Goal: Information Seeking & Learning: Learn about a topic

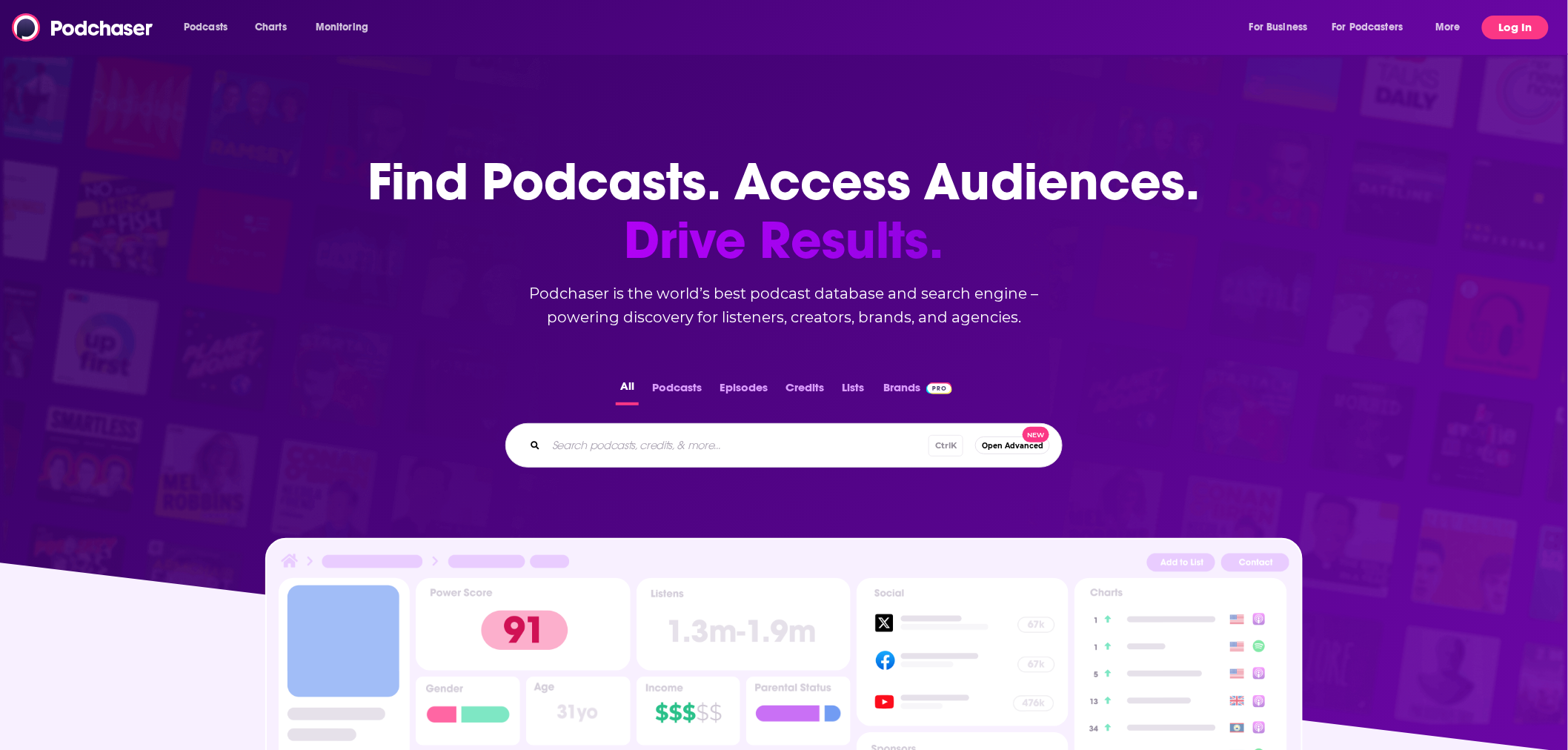
click at [1512, 26] on button "Log In" at bounding box center [1515, 28] width 67 height 24
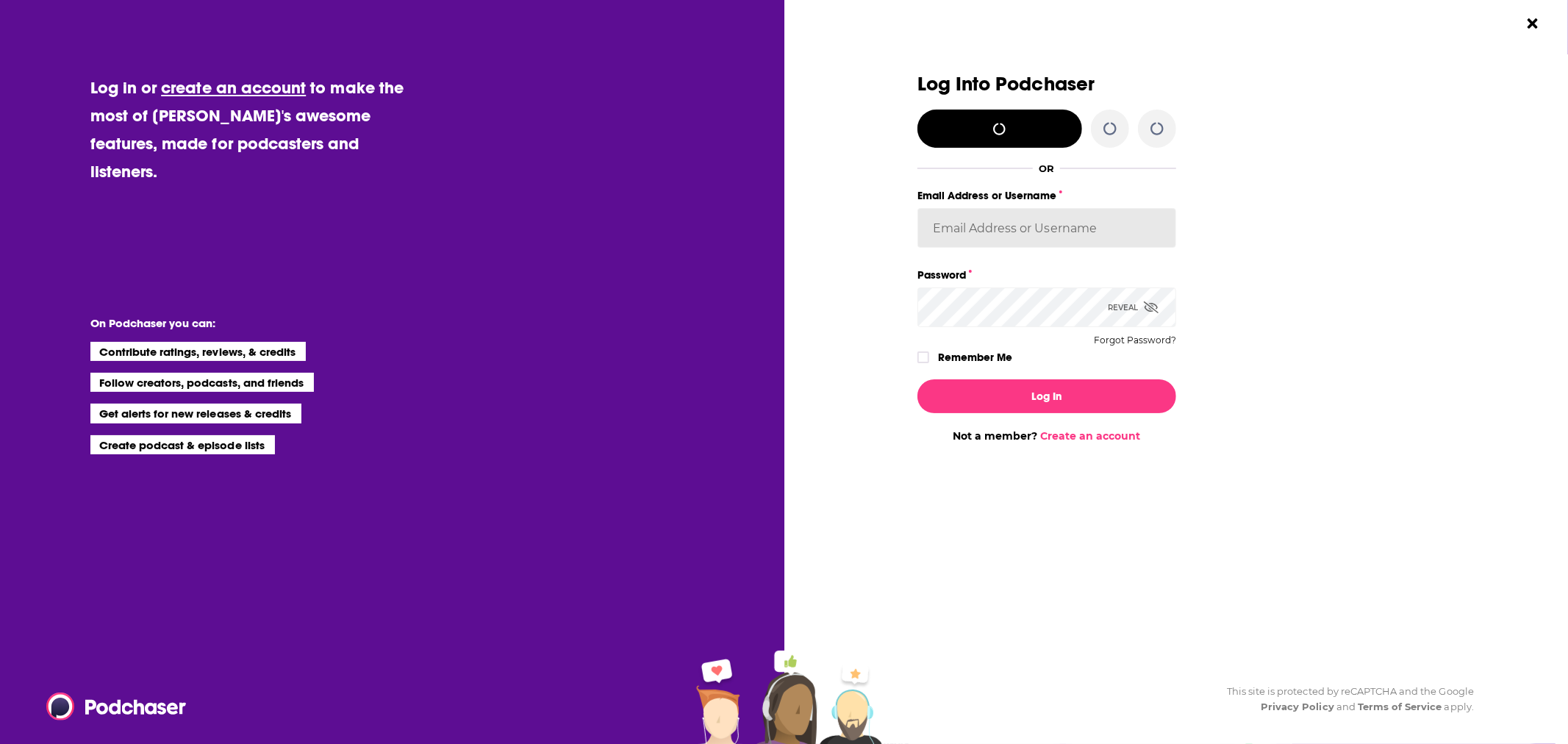
type input "woodstockdave"
click at [985, 234] on input "woodstockdave" at bounding box center [1047, 227] width 259 height 39
click at [985, 226] on input "woodstockdave" at bounding box center [1047, 227] width 259 height 39
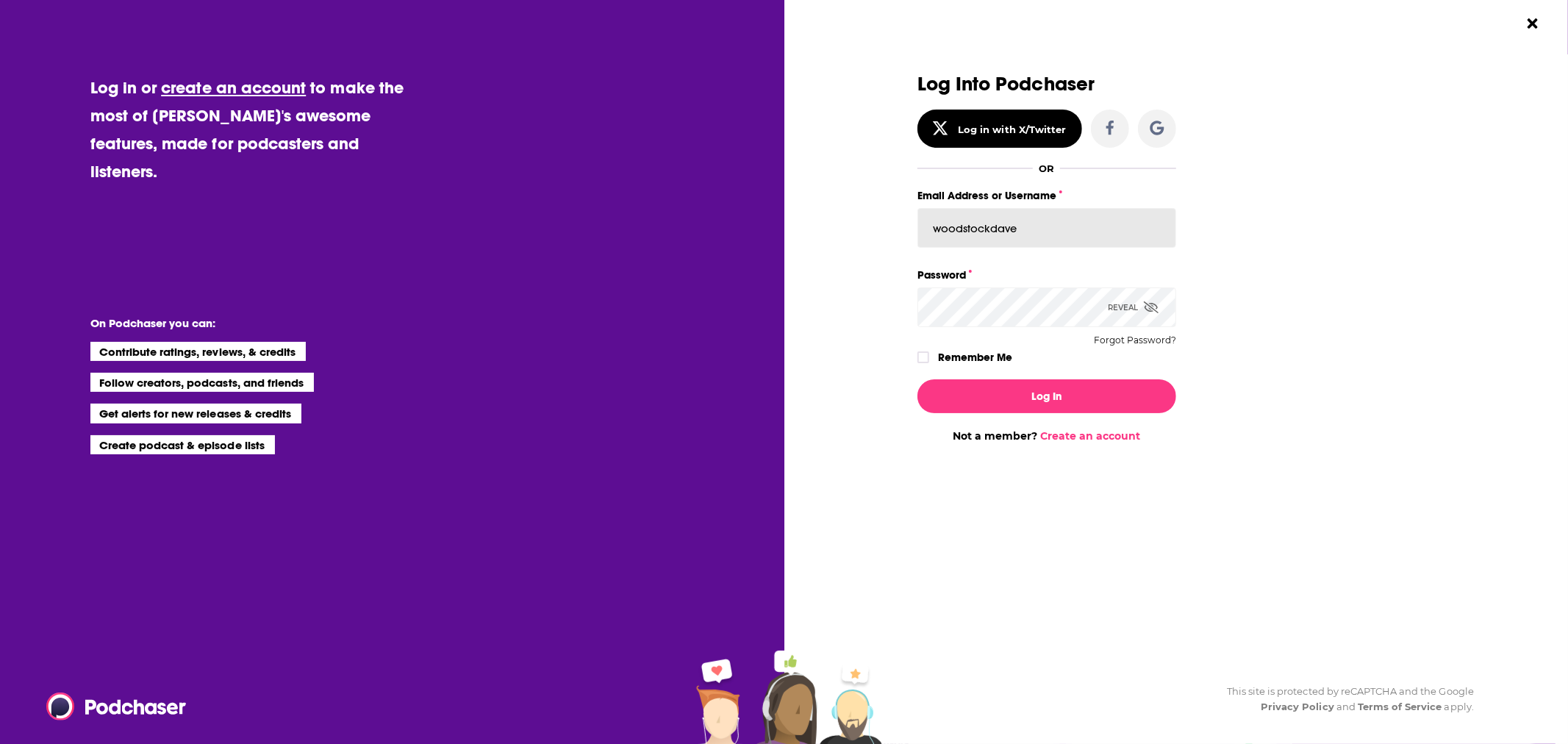
click at [985, 226] on input "woodstockdave" at bounding box center [1047, 227] width 259 height 39
click at [874, 247] on div "Dialog" at bounding box center [788, 257] width 259 height 369
click at [995, 236] on input "woodstockdave" at bounding box center [1047, 227] width 259 height 39
click at [987, 229] on input "woodstockdave" at bounding box center [1047, 227] width 259 height 39
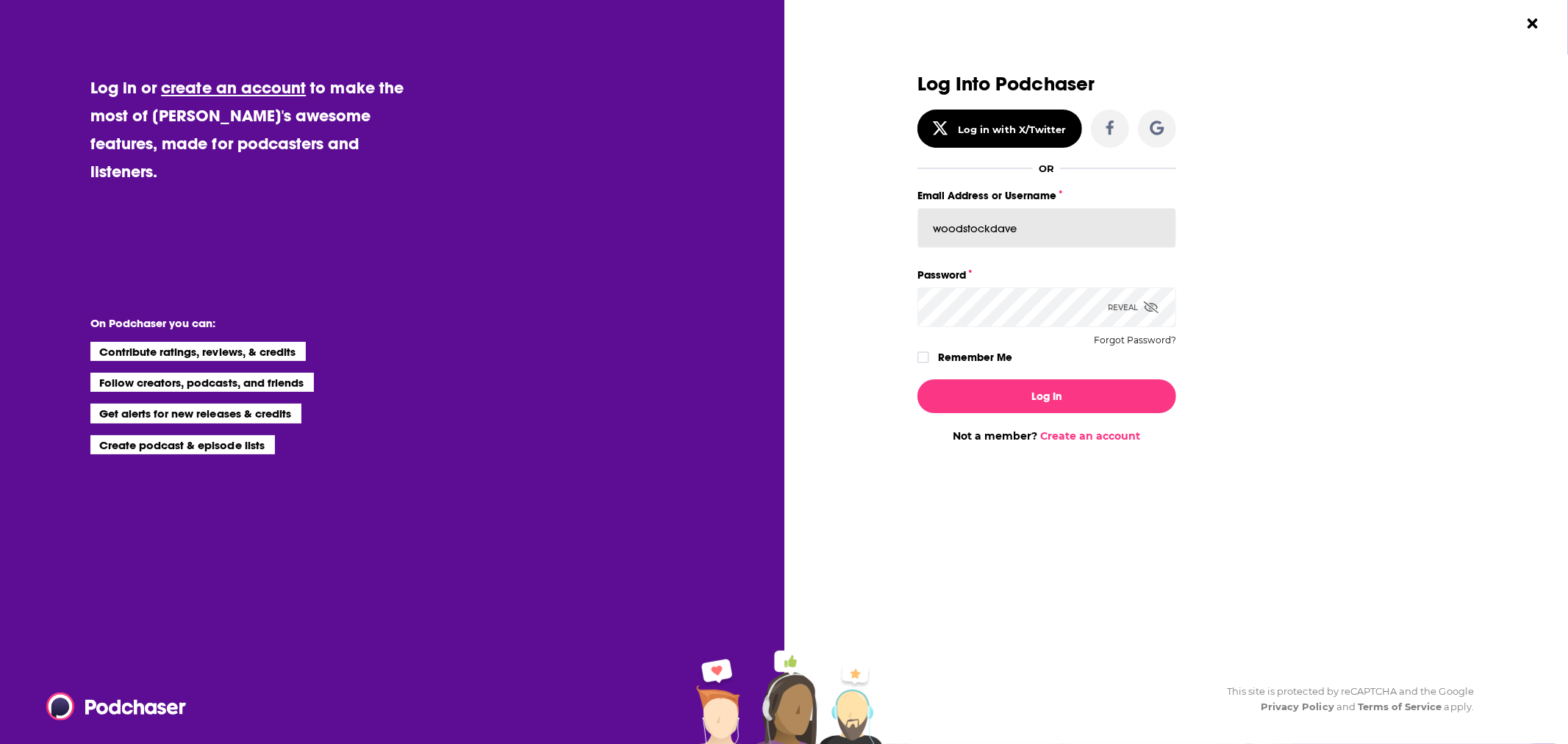
click at [990, 239] on input "woodstockdave" at bounding box center [1047, 227] width 259 height 39
click at [986, 216] on input "woodstockdave" at bounding box center [1047, 227] width 259 height 39
click at [960, 234] on input "woodstockdave" at bounding box center [1047, 227] width 259 height 39
click at [1532, 26] on icon "Close Button" at bounding box center [1532, 23] width 9 height 14
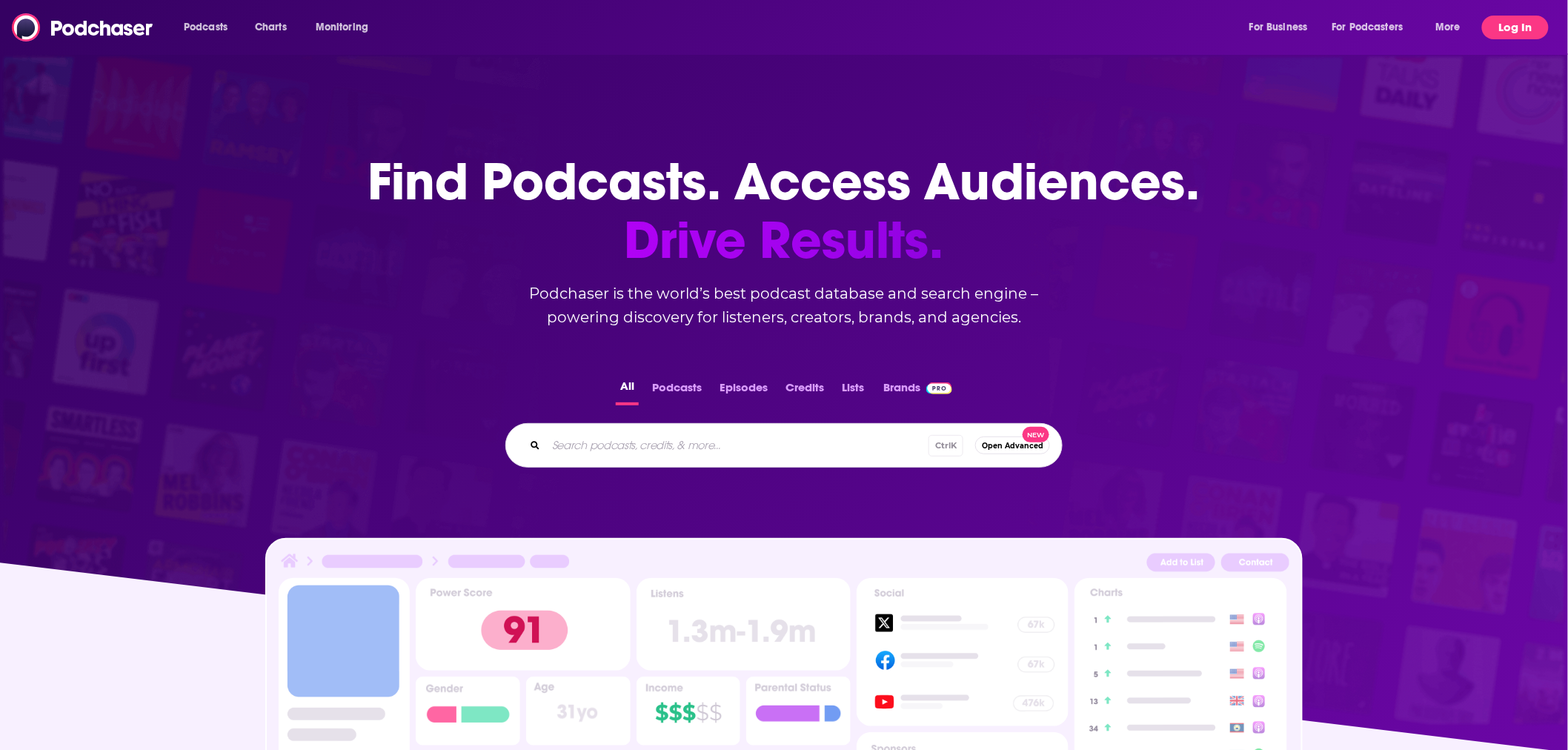
click at [1500, 27] on button "Log In" at bounding box center [1515, 28] width 67 height 24
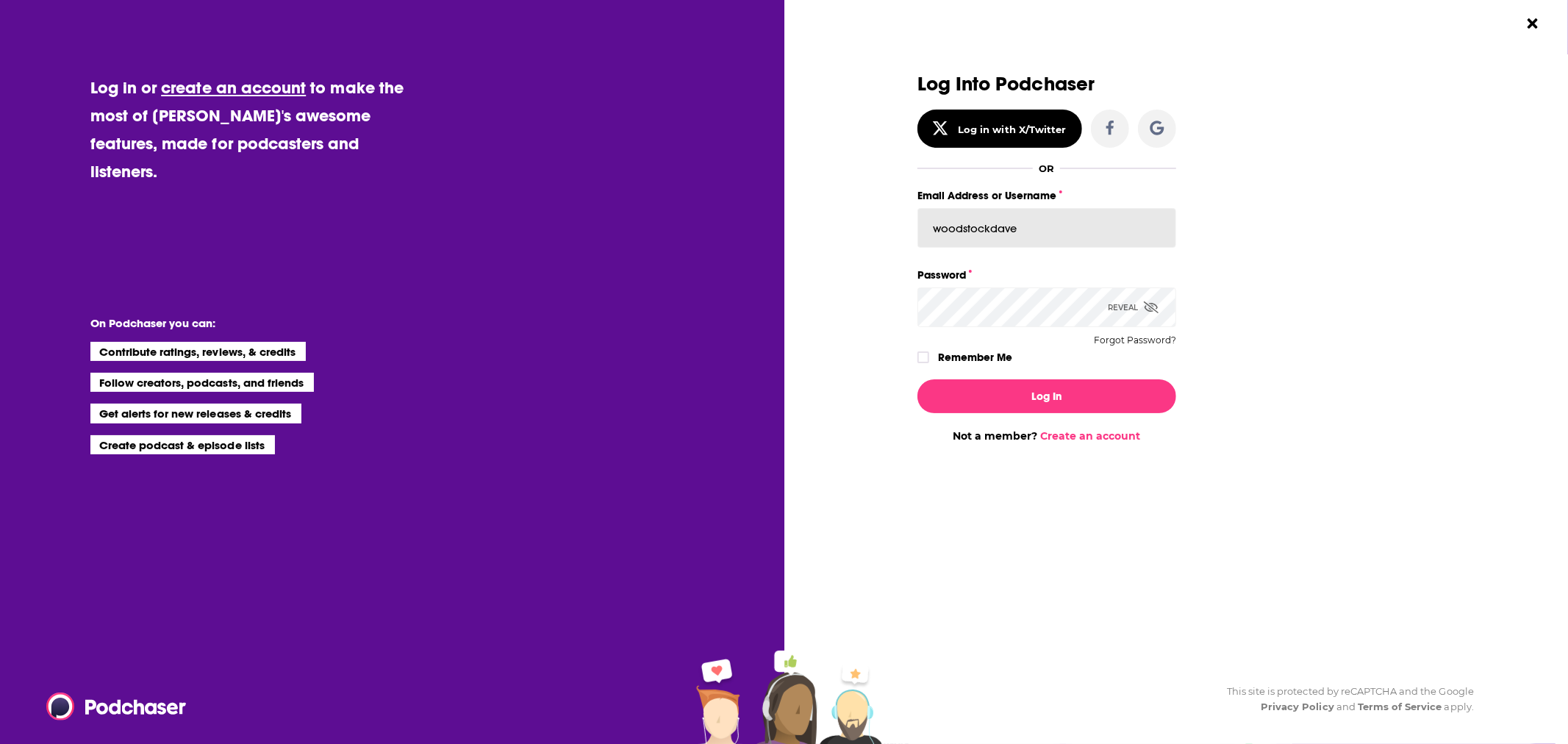
click at [1017, 226] on input "woodstockdave" at bounding box center [1047, 227] width 259 height 39
paste input "Spiral5-G2"
type input "Spiral5-G2"
click at [1150, 306] on icon "Dialog" at bounding box center [1151, 307] width 15 height 12
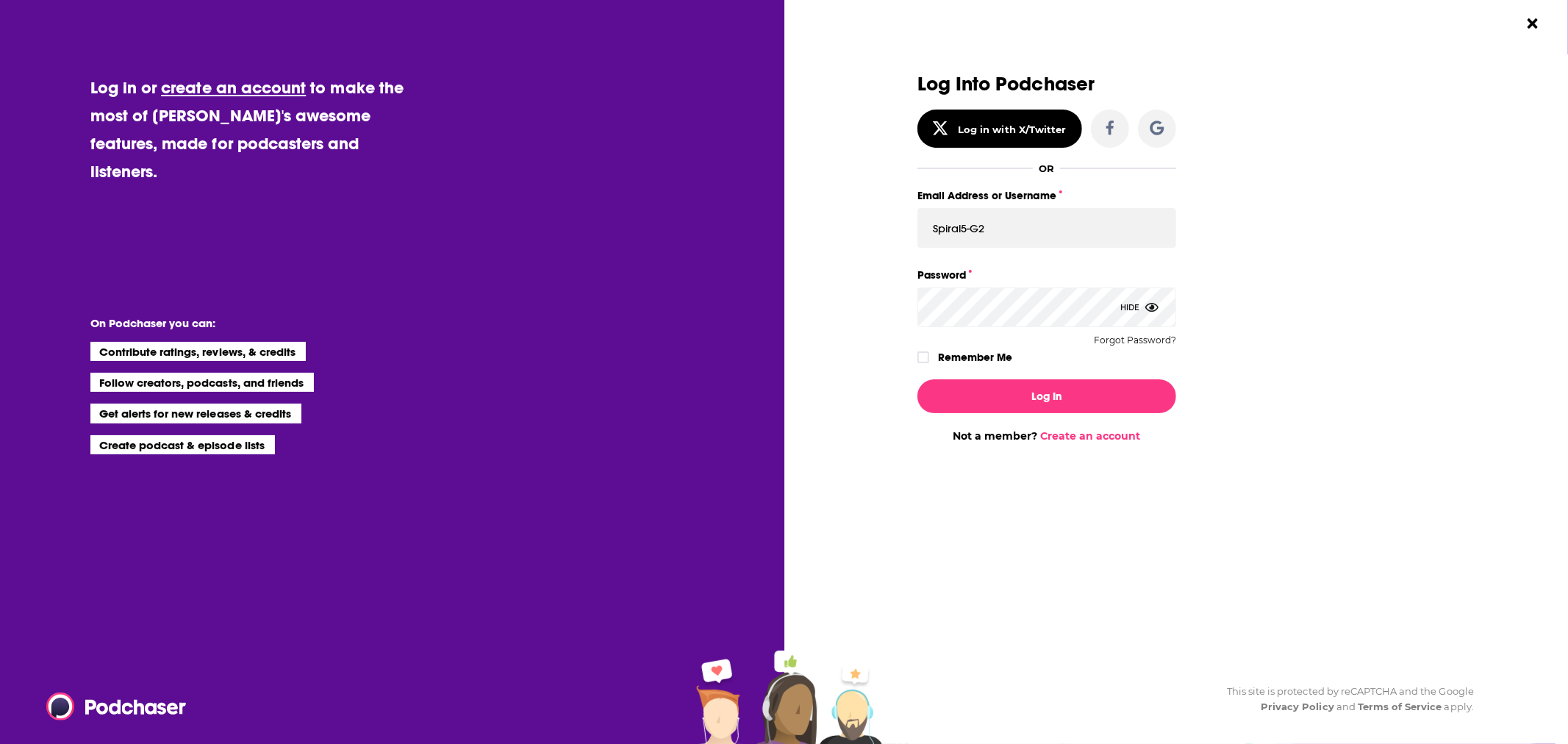
click at [923, 358] on icon "Dialog" at bounding box center [923, 358] width 9 height 6
click at [1042, 392] on button "Log In" at bounding box center [1047, 396] width 259 height 34
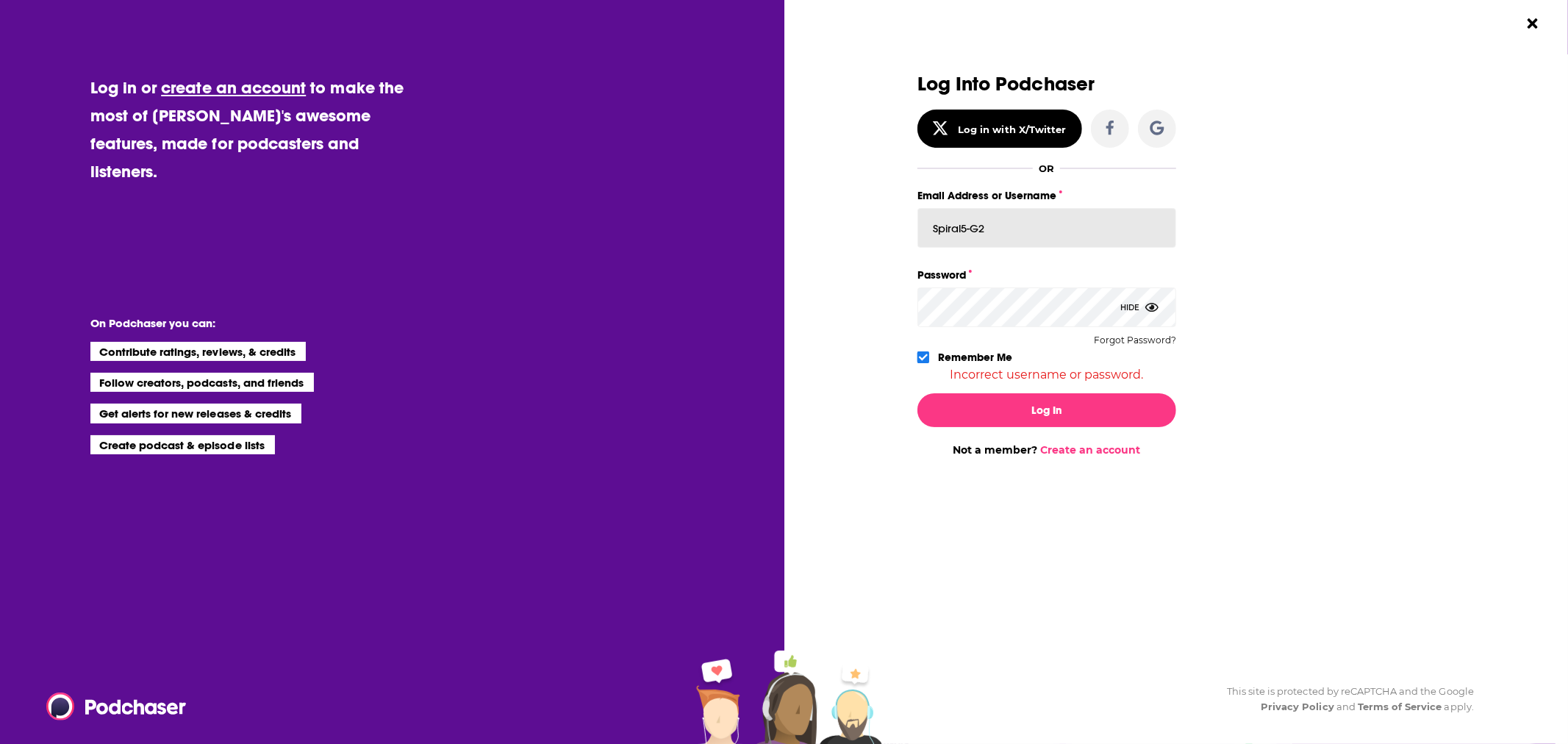
click at [937, 231] on input "Spiral5-G2" at bounding box center [1047, 227] width 259 height 39
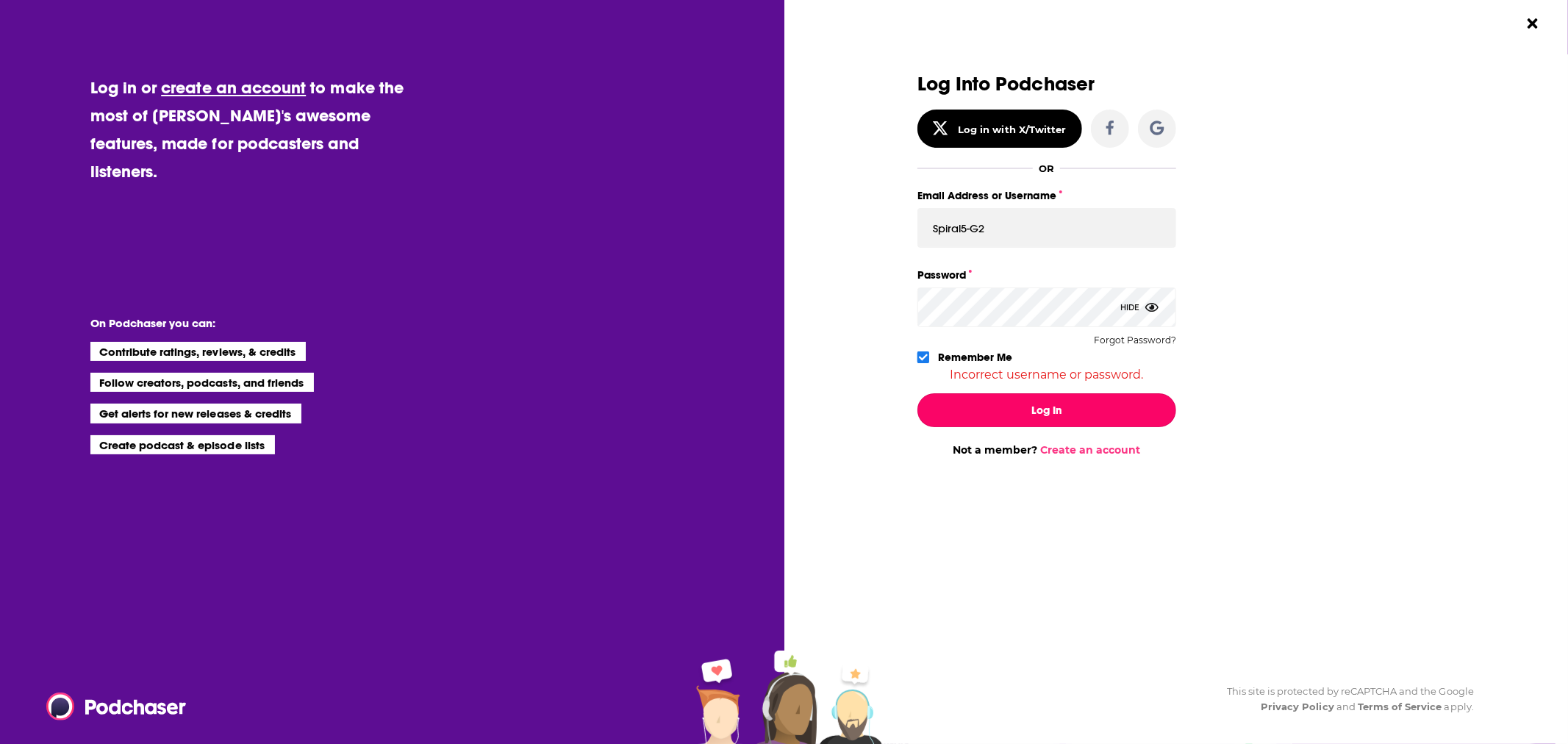
click at [1018, 409] on button "Log In" at bounding box center [1047, 410] width 259 height 34
click at [1024, 401] on button "Log In" at bounding box center [1047, 410] width 259 height 34
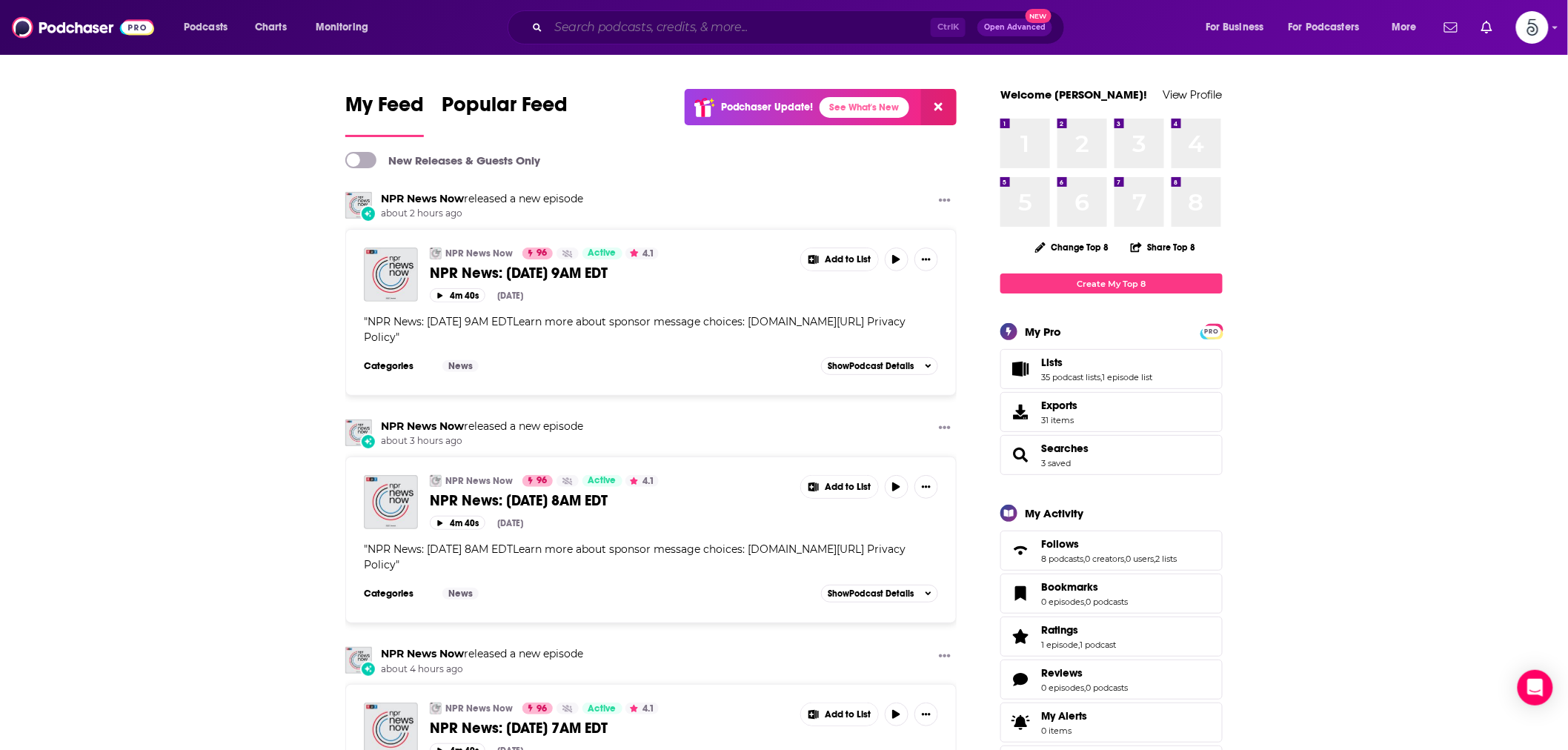
click at [568, 32] on input "Search podcasts, credits, & more..." at bounding box center [740, 28] width 382 height 24
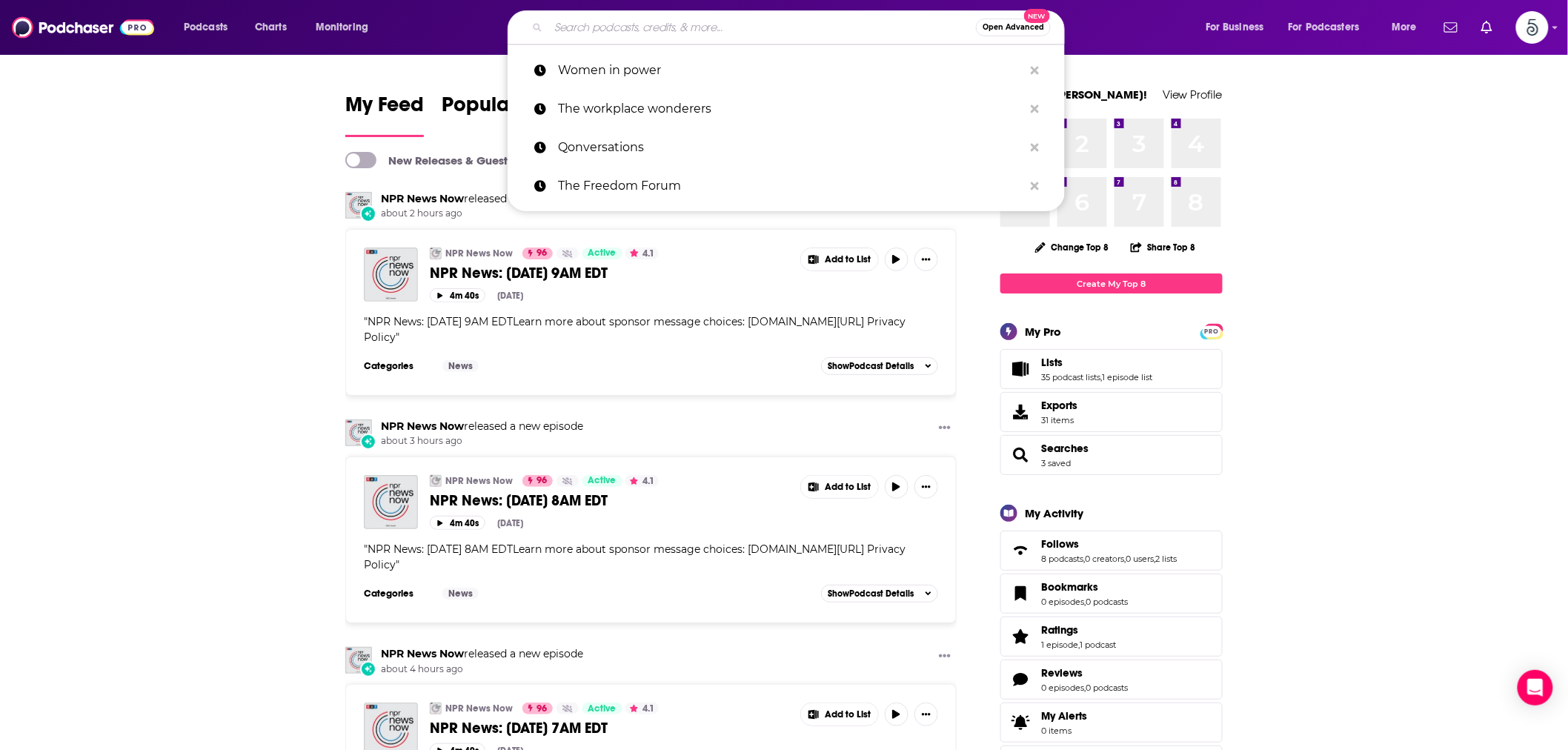
paste input "Learn how to build a legitimate, profitable online business from the ground up …"
type input "Learn how to build a legitimate, profitable online business from the ground up …"
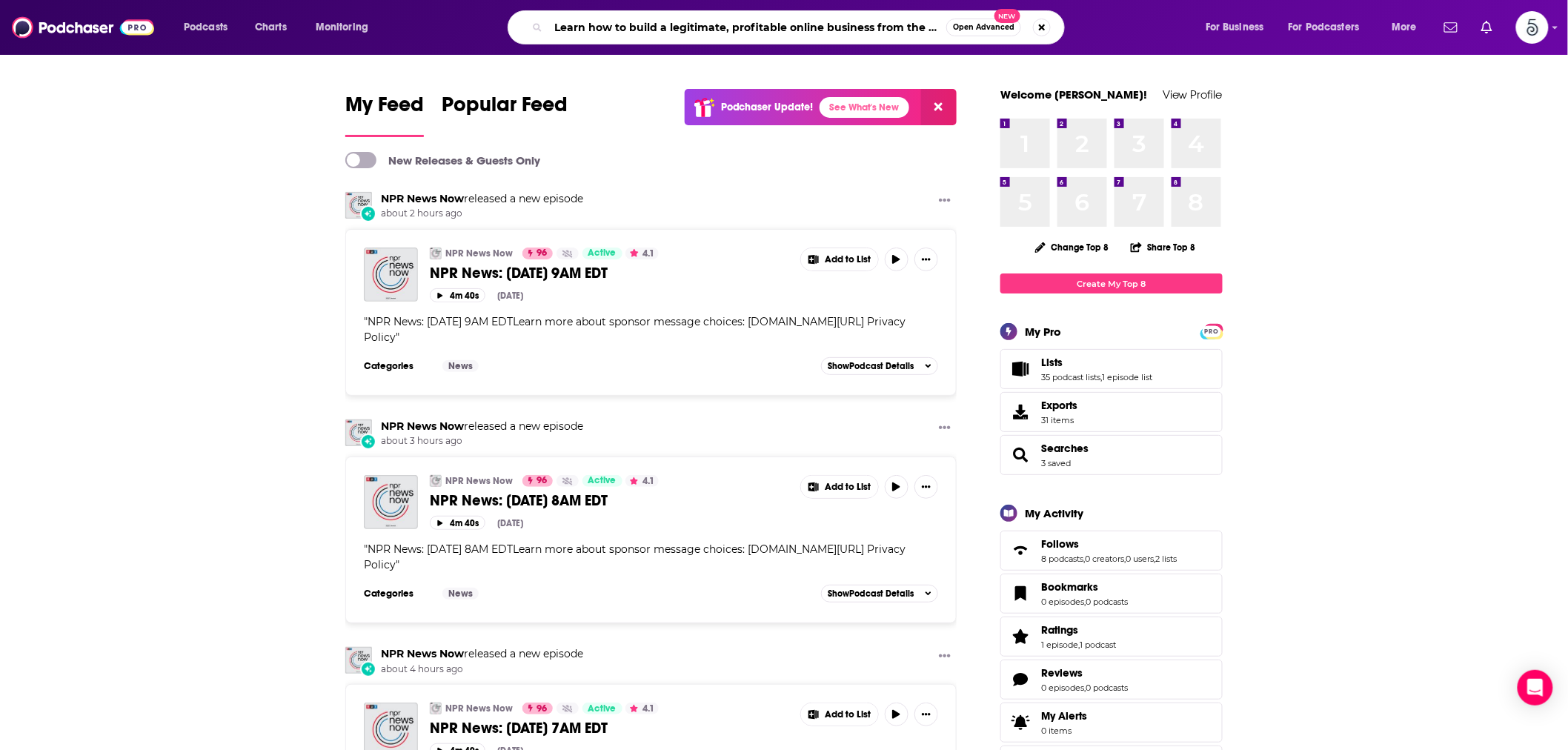
scroll to position [0, 530]
click at [698, 26] on input "Learn how to build a legitimate, profitable online business from the ground up …" at bounding box center [748, 28] width 398 height 24
click at [698, 27] on input "Learn how to build a legitimate, profitable online business from the ground up …" at bounding box center [748, 28] width 398 height 24
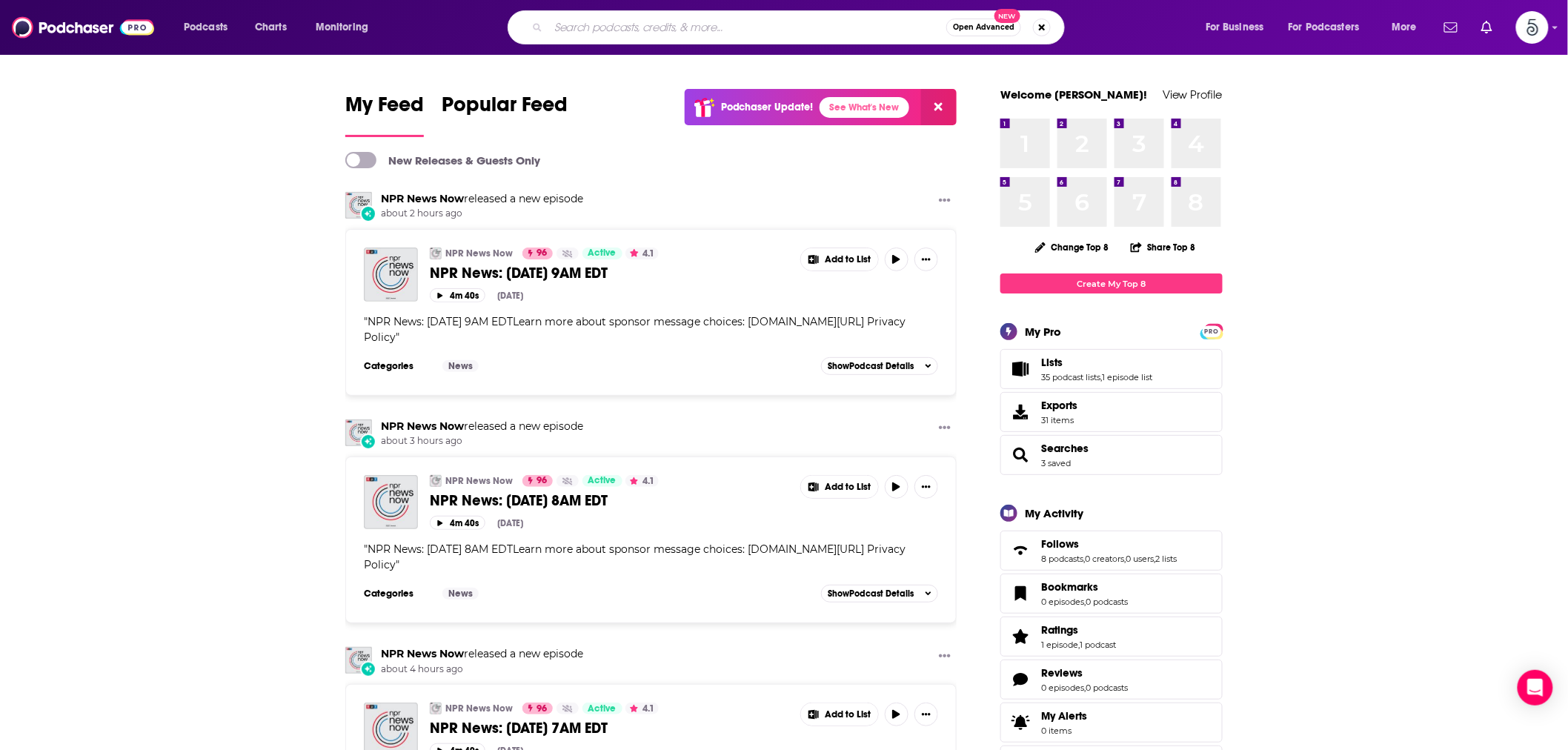
scroll to position [0, 0]
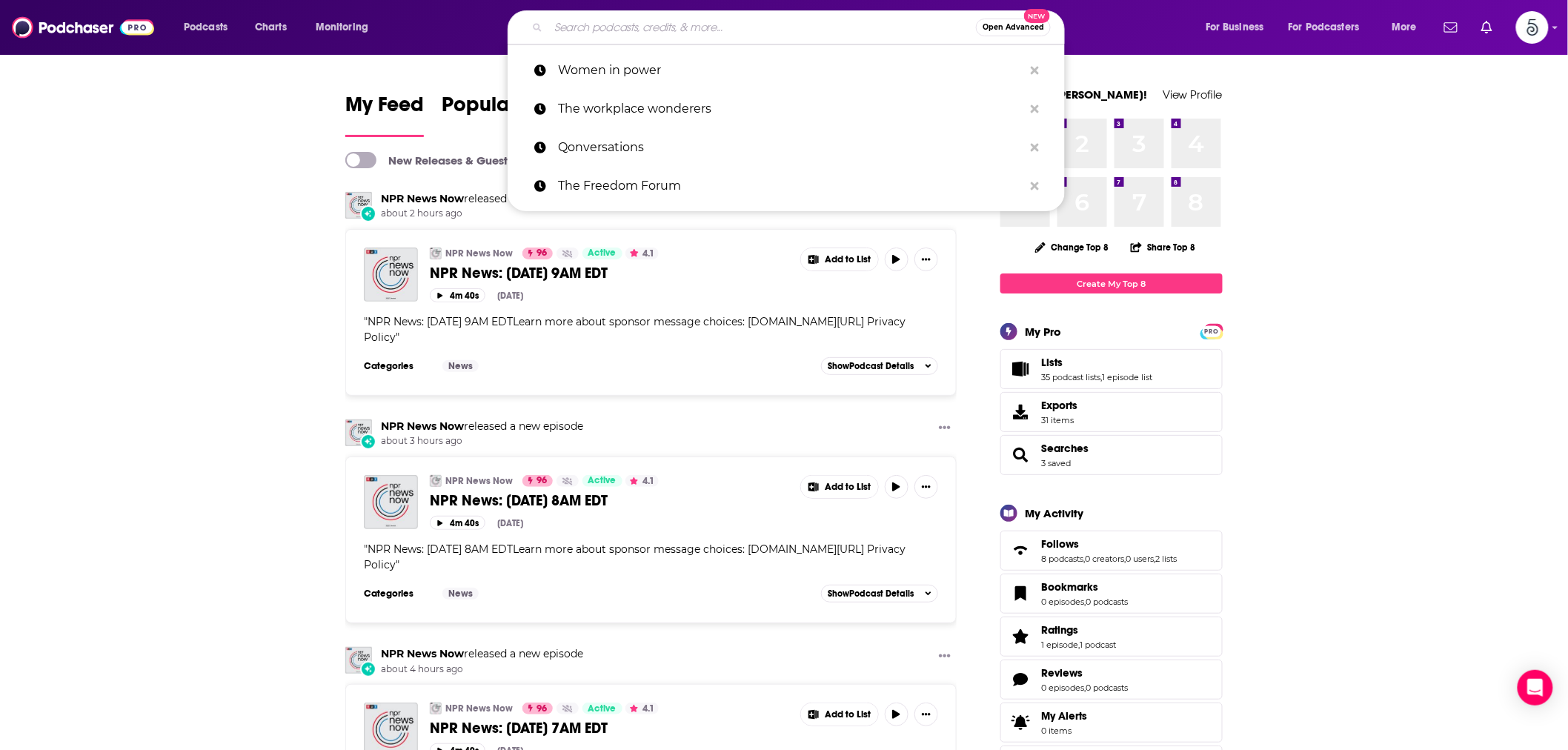
paste input "The Digital Trailblazer Podcast"
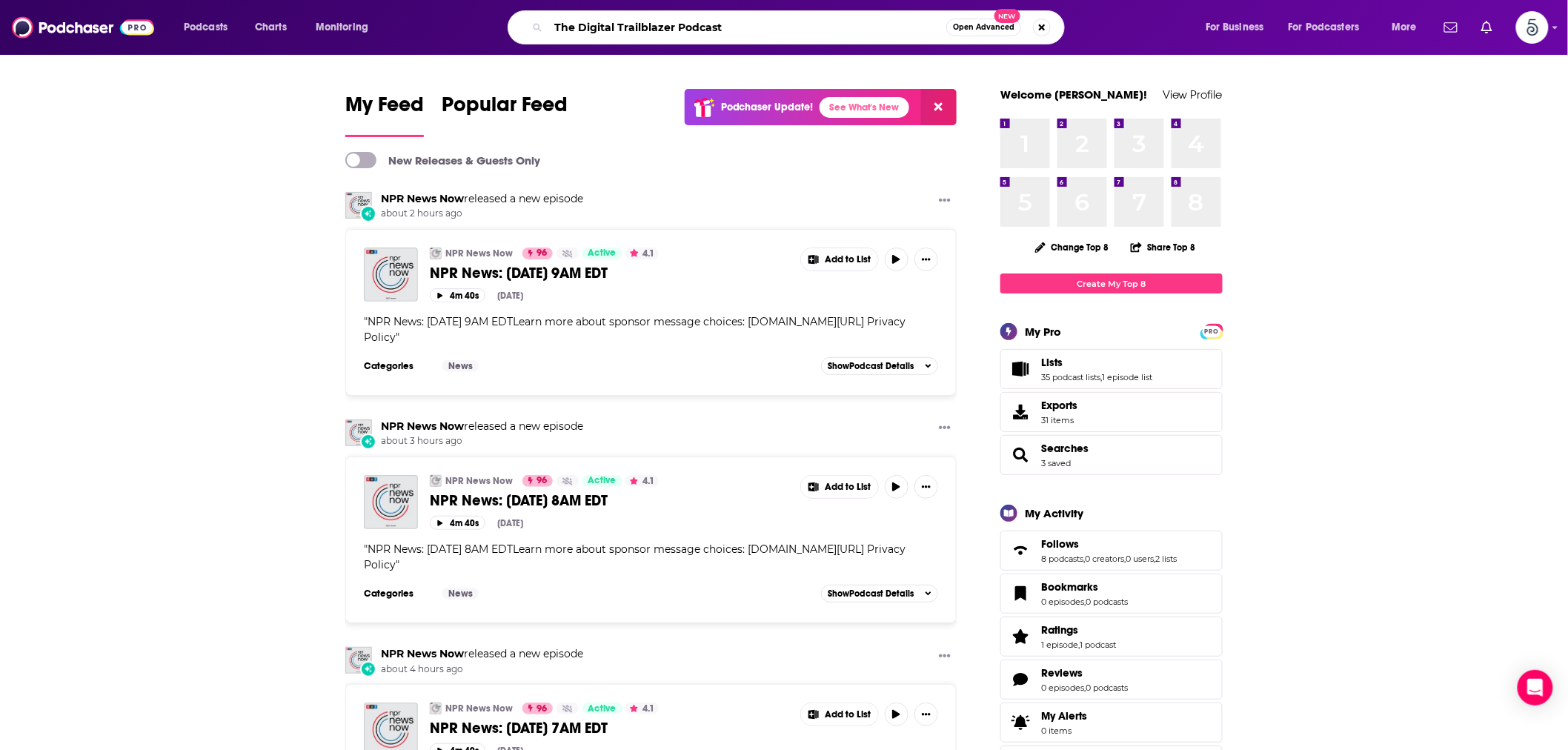
type input "The Digital Trailblazer Podcast"
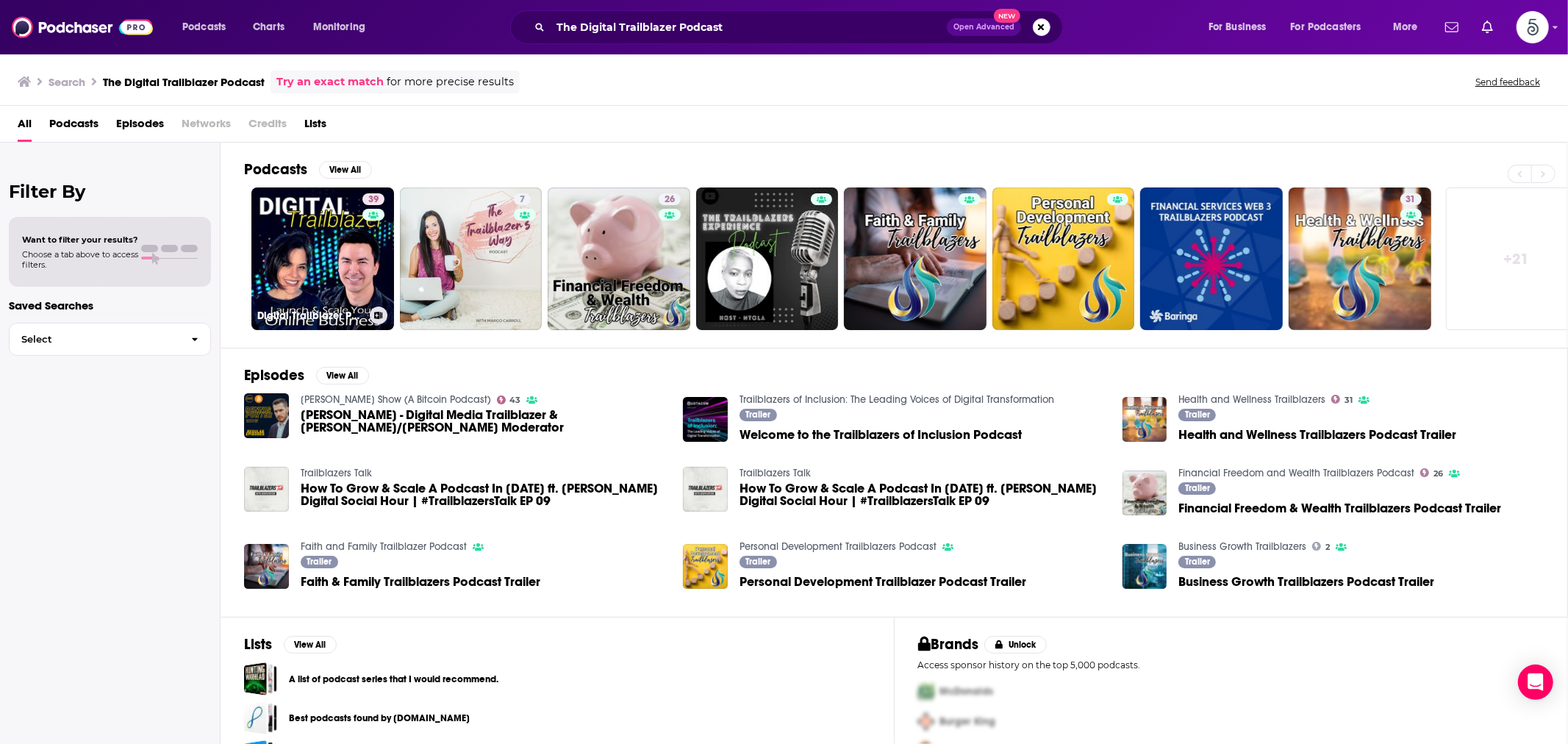
click at [335, 258] on link "39 Digital Trailblazer Podcast" at bounding box center [322, 258] width 143 height 143
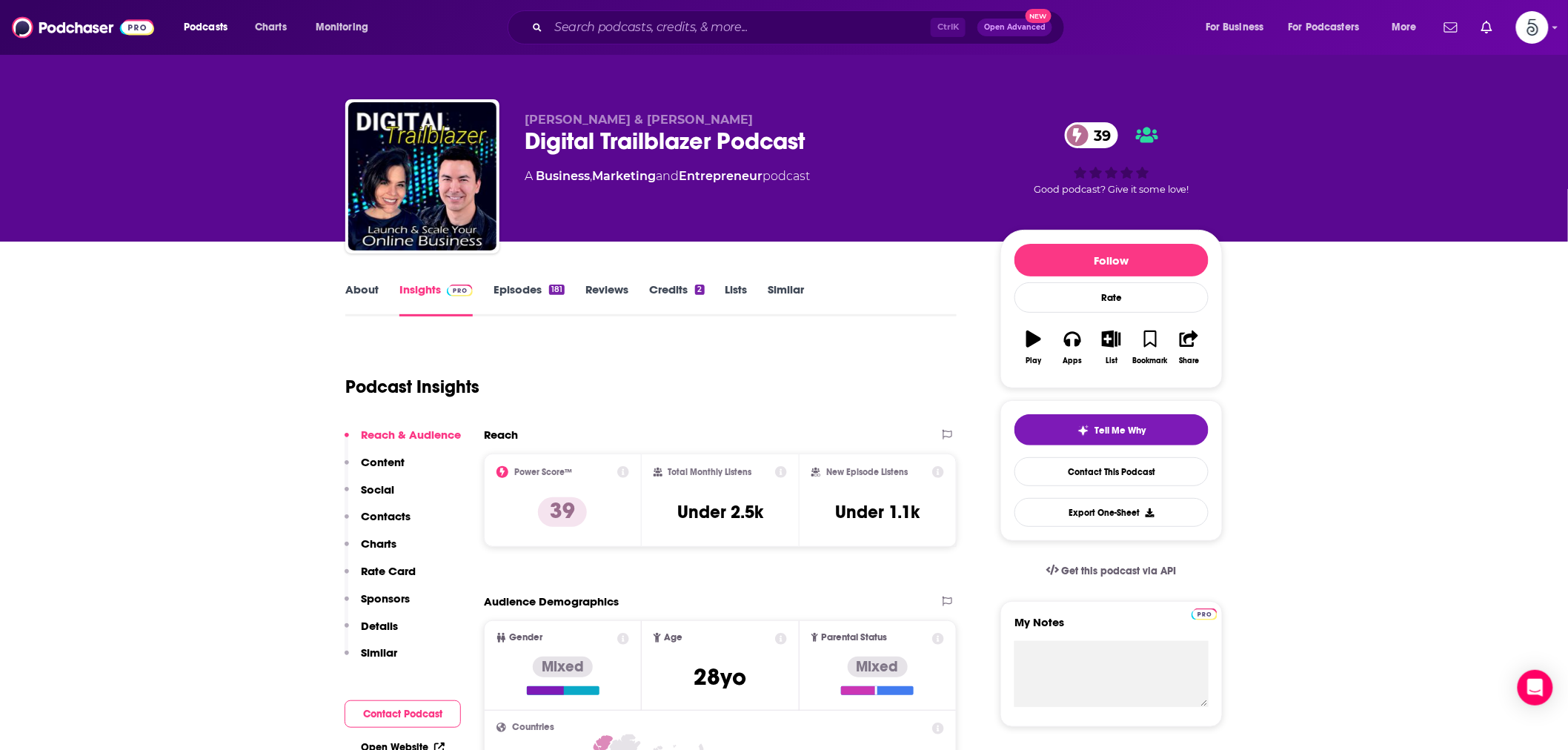
click at [358, 292] on link "About" at bounding box center [362, 299] width 33 height 34
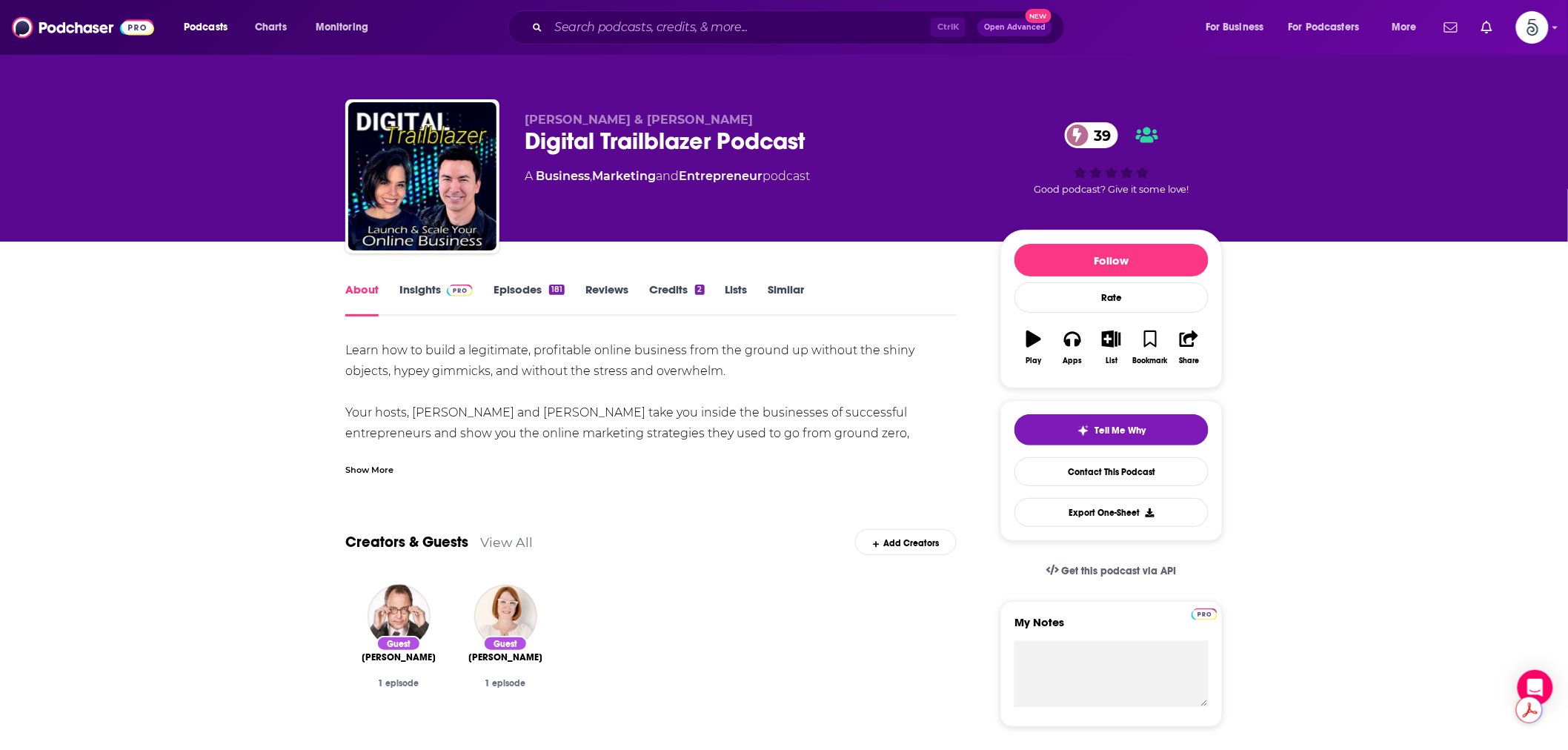
click at [382, 464] on div "Show More" at bounding box center [370, 469] width 48 height 14
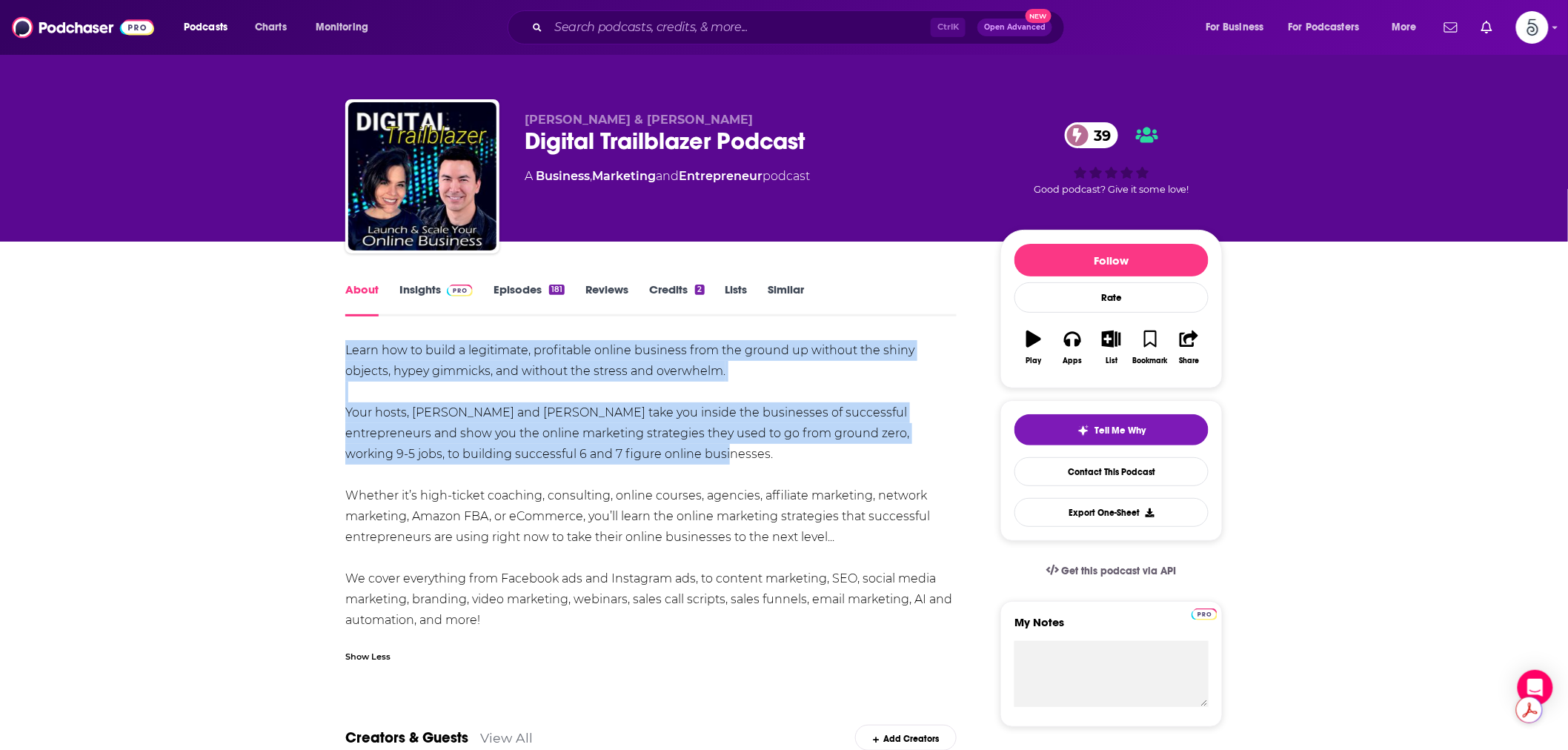
drag, startPoint x: 341, startPoint y: 349, endPoint x: 792, endPoint y: 456, distance: 463.5
copy div "Learn how to build a legitimate, profitable online business from the ground up …"
click at [420, 297] on link "Insights" at bounding box center [436, 299] width 73 height 34
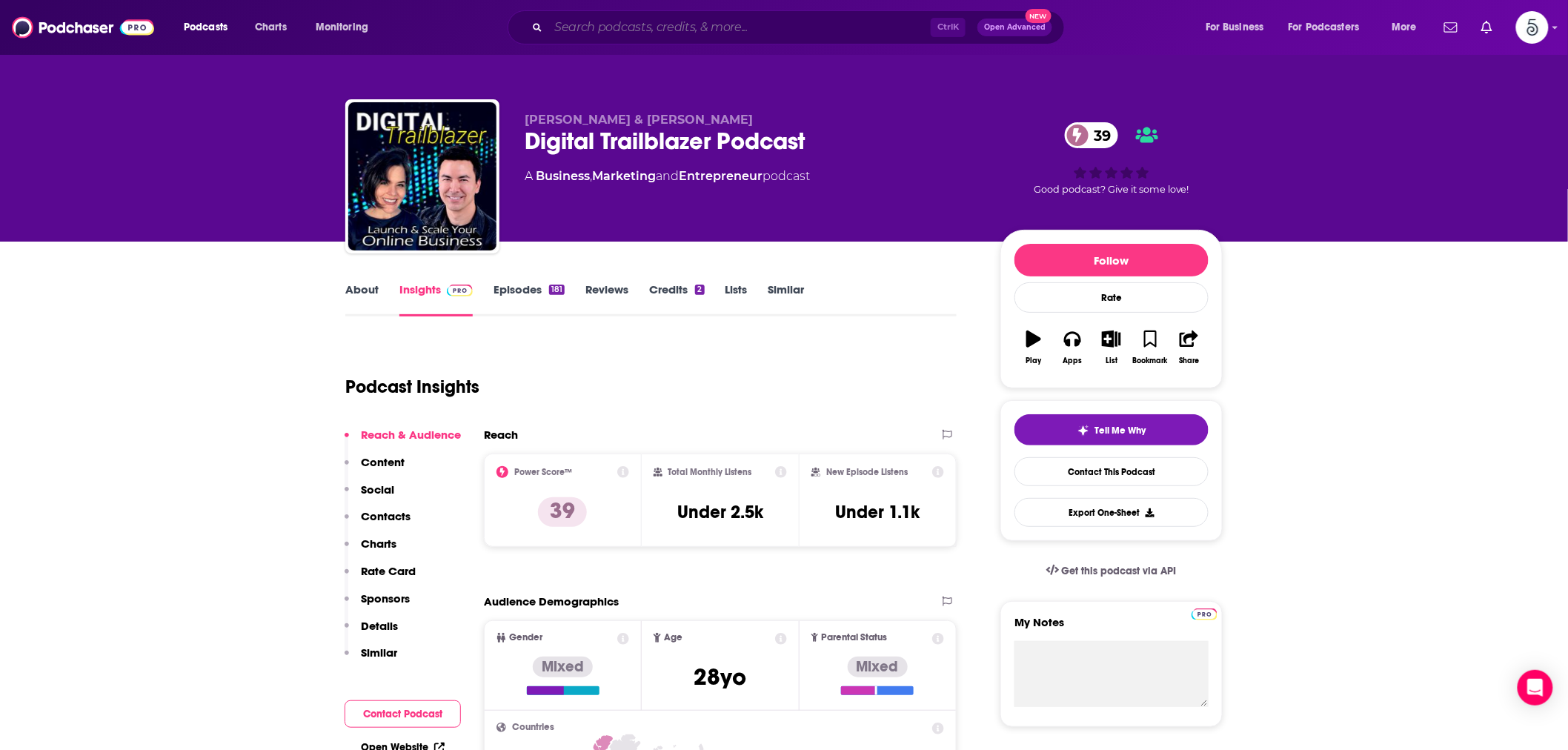
click at [596, 29] on input "Search podcasts, credits, & more..." at bounding box center [740, 28] width 382 height 24
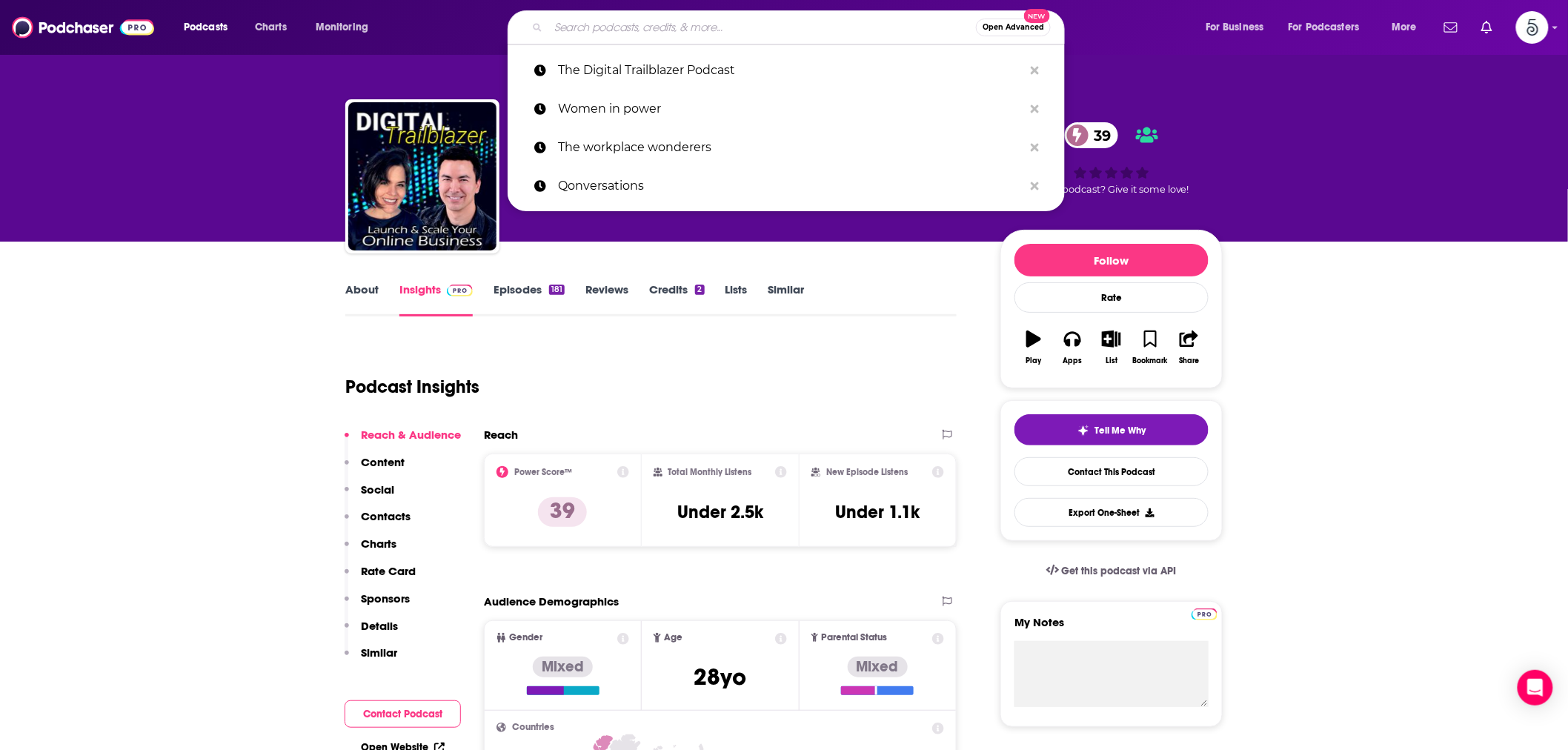
paste input "[PERSON_NAME] <[EMAIL_ADDRESS][DOMAIN_NAME]>"
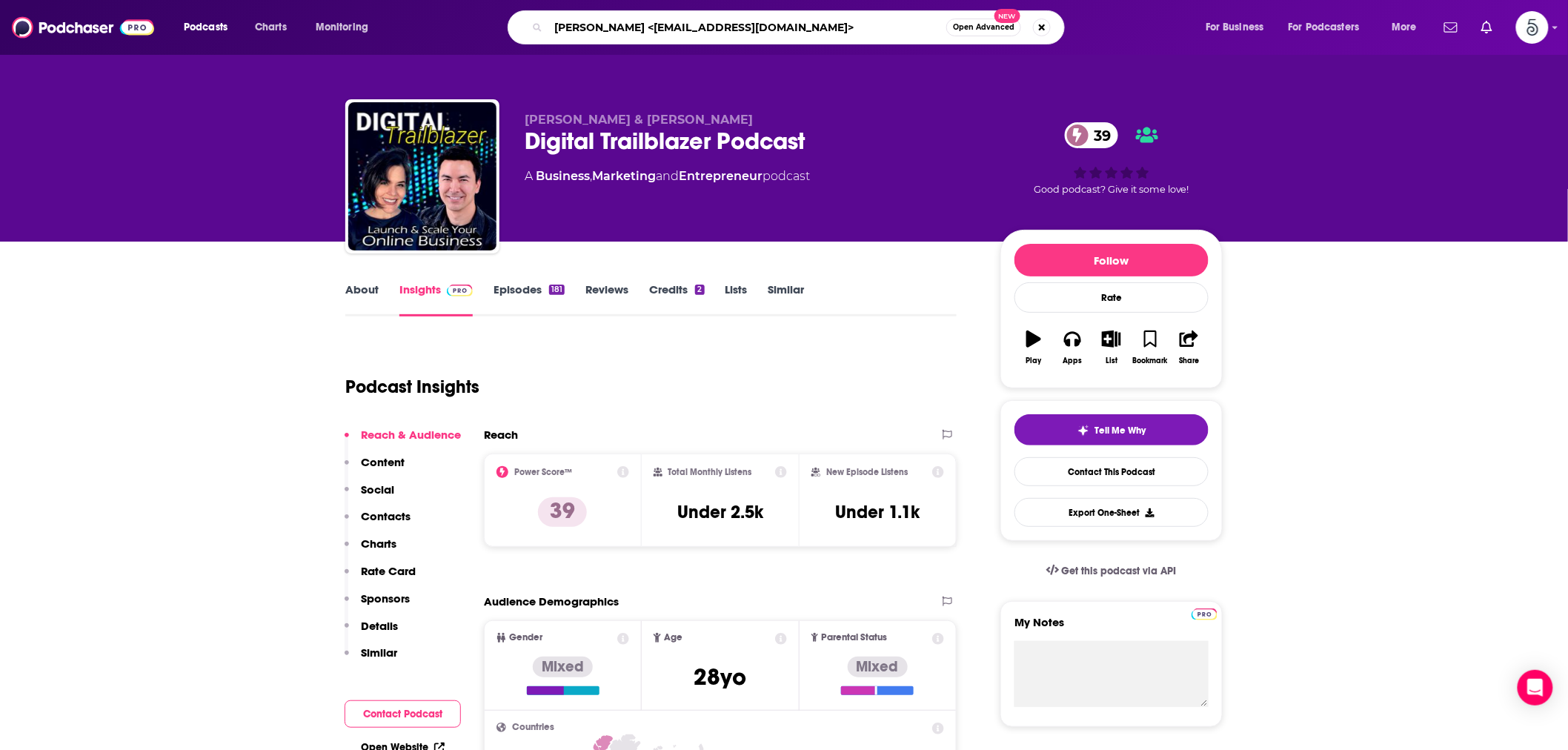
click at [711, 31] on input "[PERSON_NAME] <[EMAIL_ADDRESS][DOMAIN_NAME]>" at bounding box center [748, 28] width 398 height 24
click at [711, 30] on input "[PERSON_NAME] <[EMAIL_ADDRESS][DOMAIN_NAME]>" at bounding box center [748, 28] width 398 height 24
click at [611, 29] on input "[PERSON_NAME] <[EMAIL_ADDRESS][DOMAIN_NAME]>" at bounding box center [748, 28] width 398 height 24
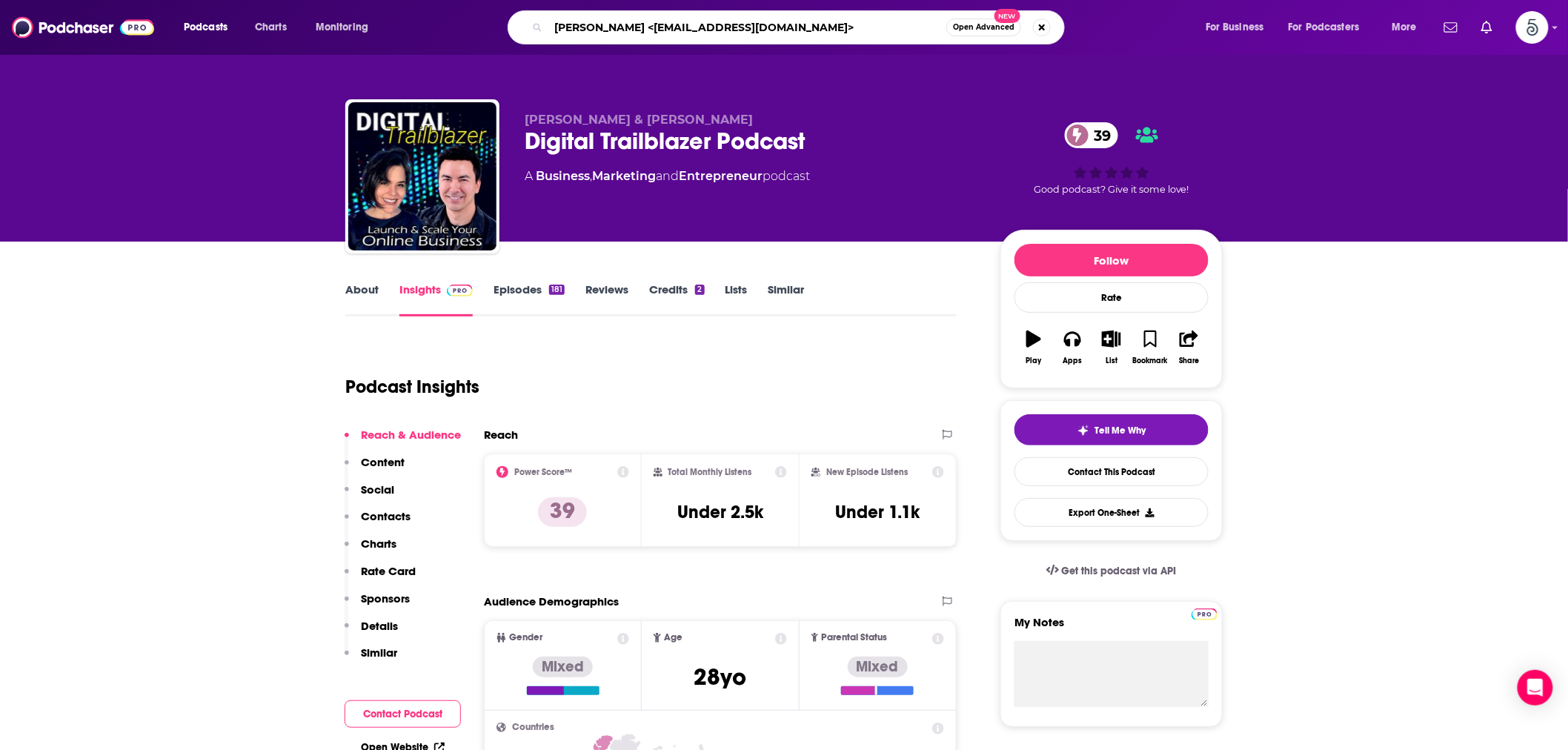
click at [611, 28] on input "[PERSON_NAME] <[EMAIL_ADDRESS][DOMAIN_NAME]>" at bounding box center [748, 28] width 398 height 24
paste input "Say YES to yourself! podcast"
type input "Say YES to yourself! podcast"
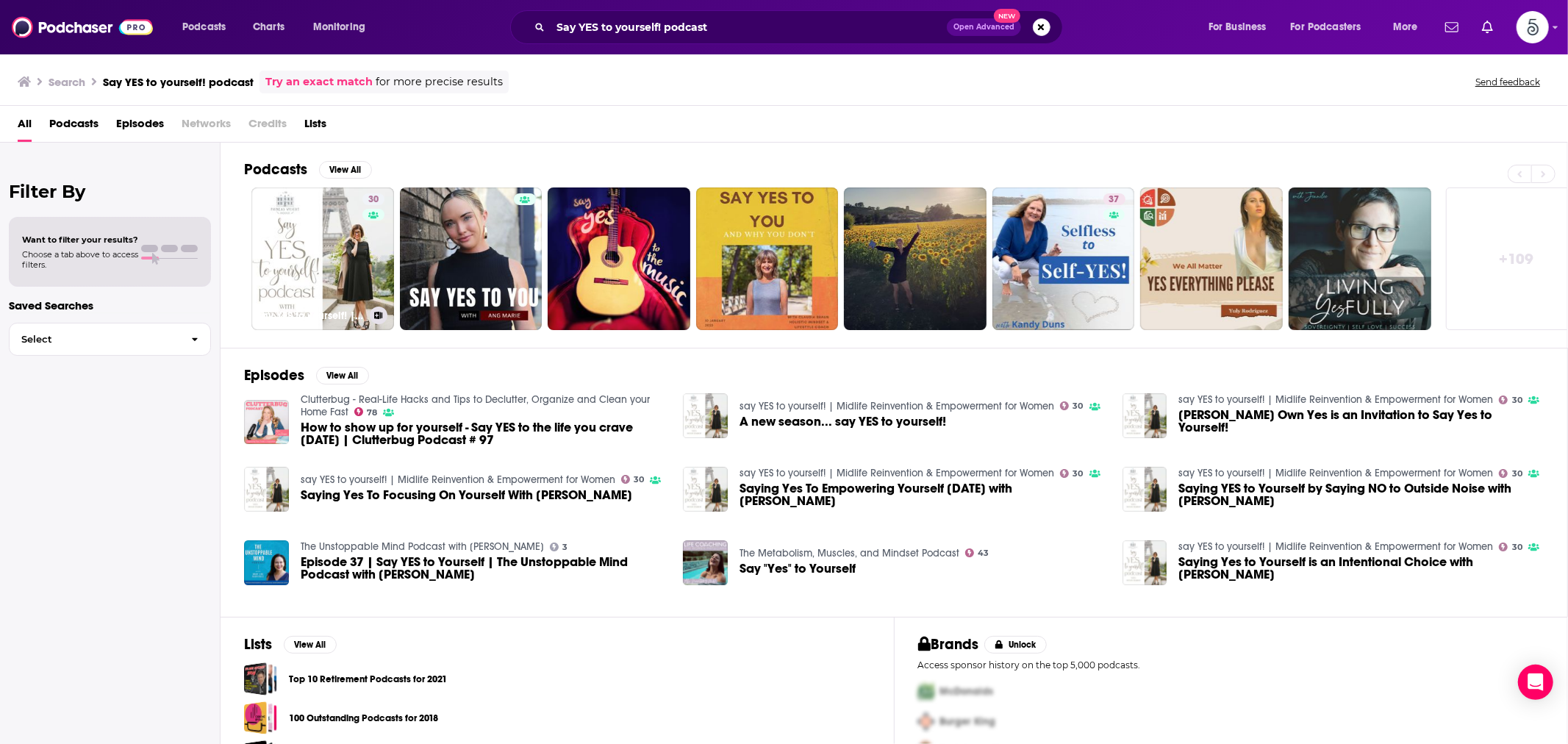
click at [333, 267] on link "30 say YES to yourself! | Midlife Reinvention & Empowerment for Women" at bounding box center [322, 258] width 143 height 143
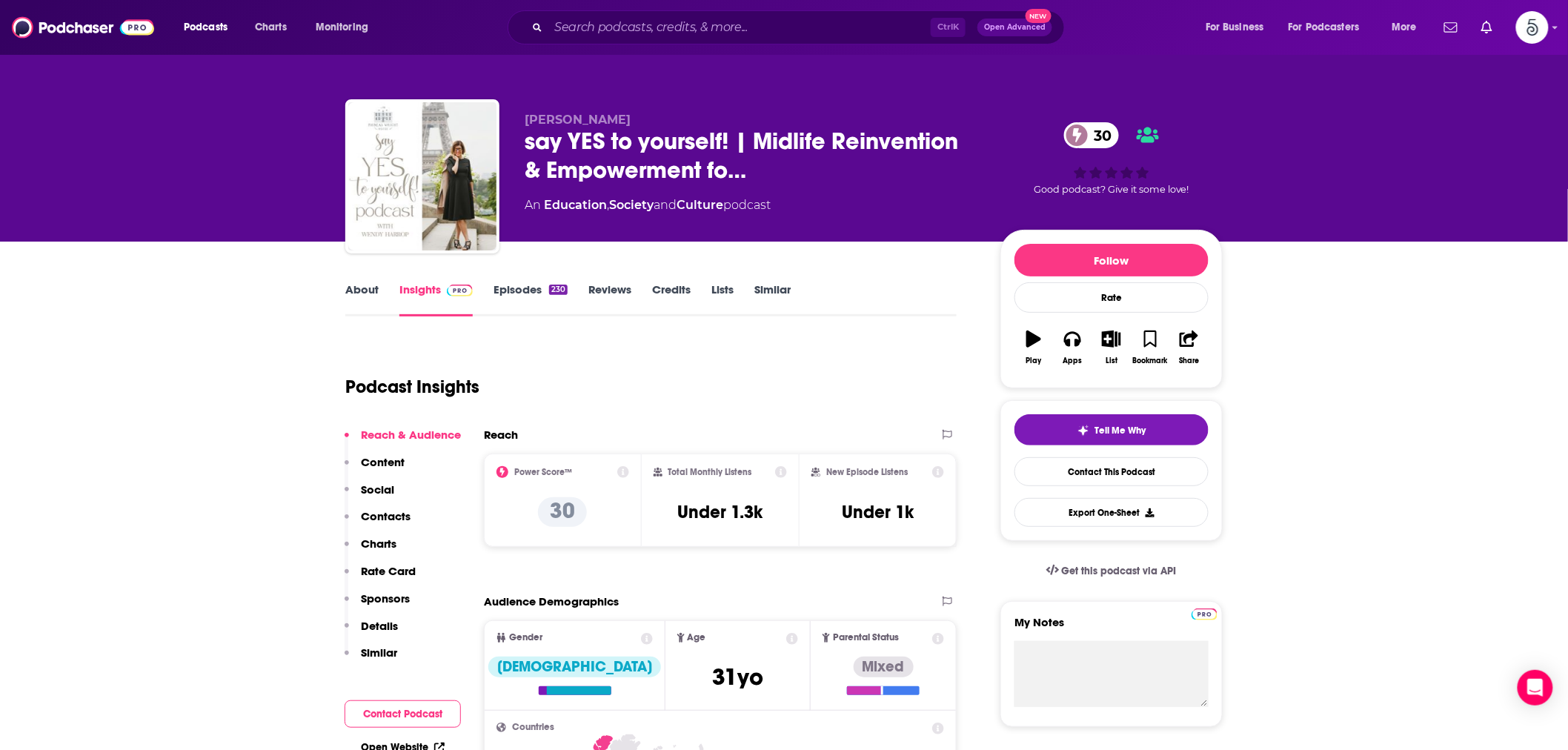
click at [351, 294] on link "About" at bounding box center [362, 299] width 33 height 34
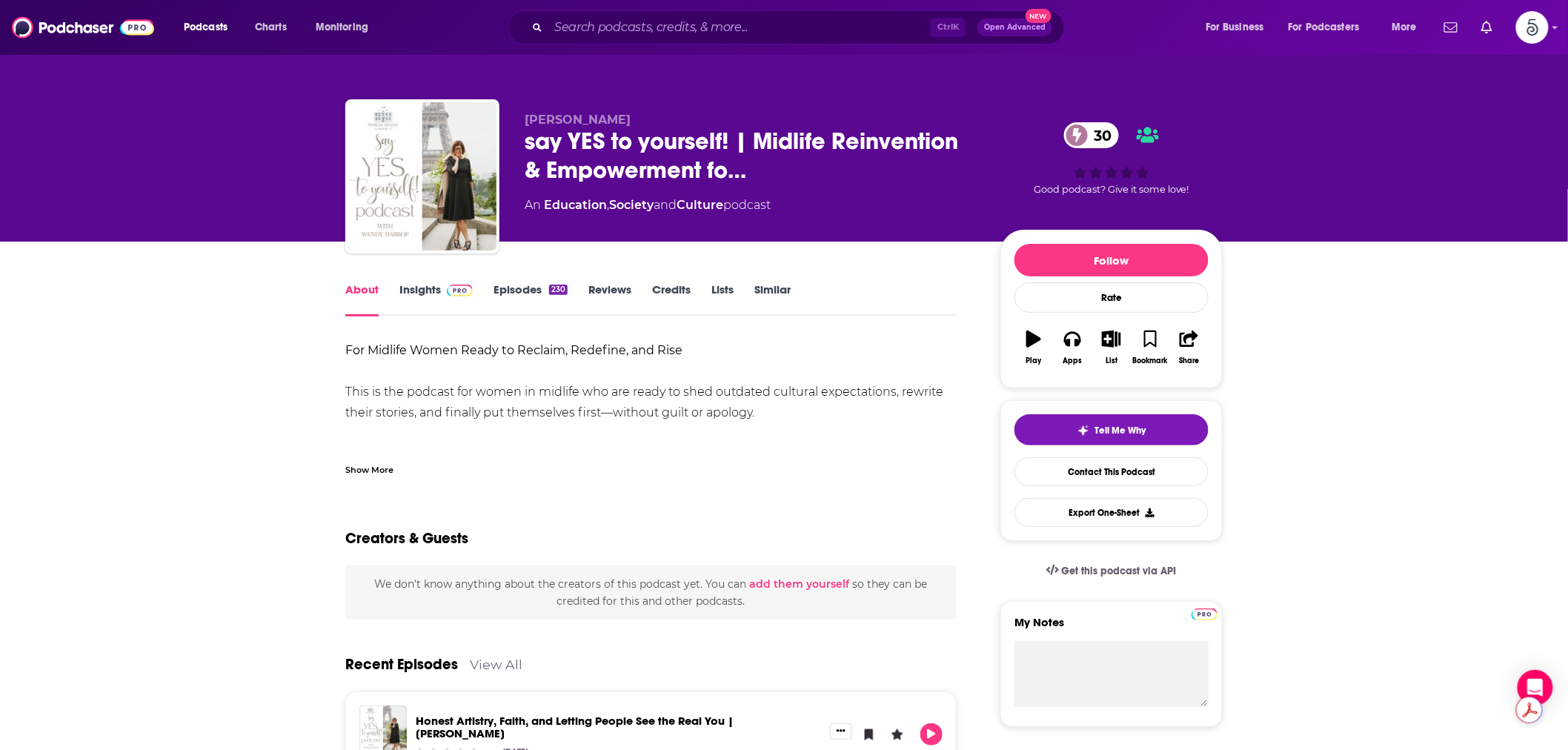
click at [358, 468] on div "Show More" at bounding box center [370, 469] width 48 height 14
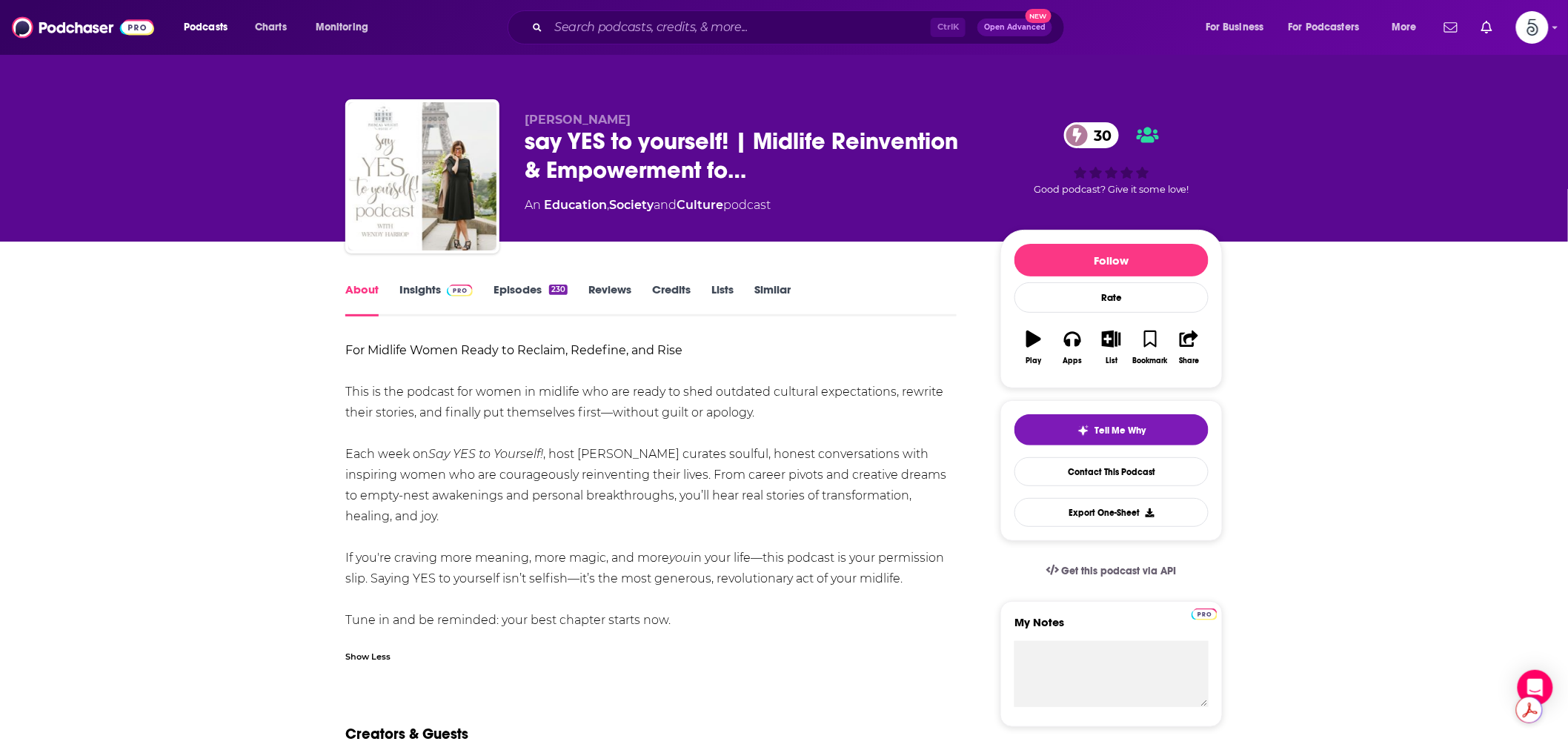
drag, startPoint x: 682, startPoint y: 619, endPoint x: 343, endPoint y: 390, distance: 409.1
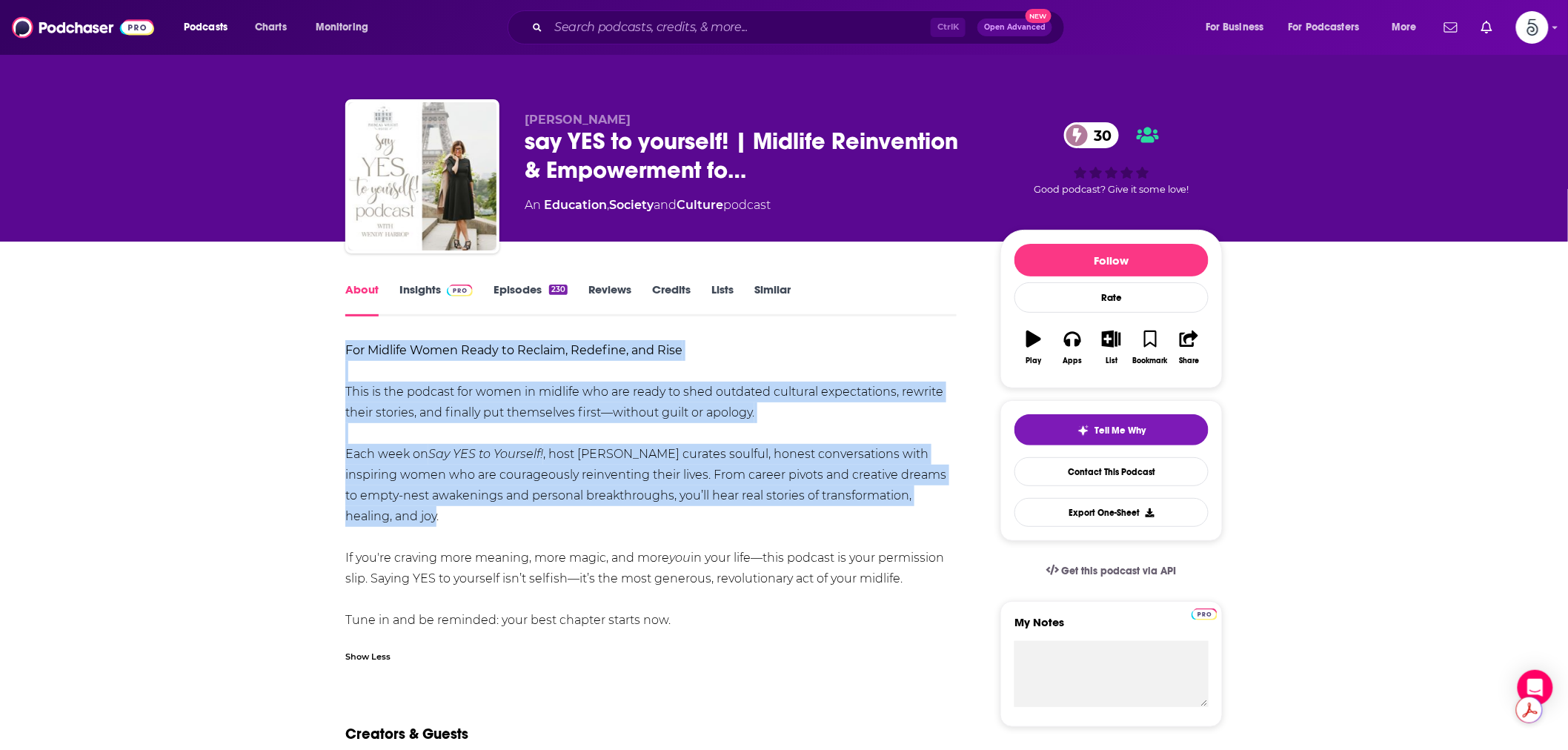
drag, startPoint x: 343, startPoint y: 349, endPoint x: 773, endPoint y: 519, distance: 462.4
copy div "For Midlife Women Ready to Reclaim, Redefine, and Rise This is the podcast for …"
click at [420, 291] on link "Insights" at bounding box center [436, 299] width 73 height 34
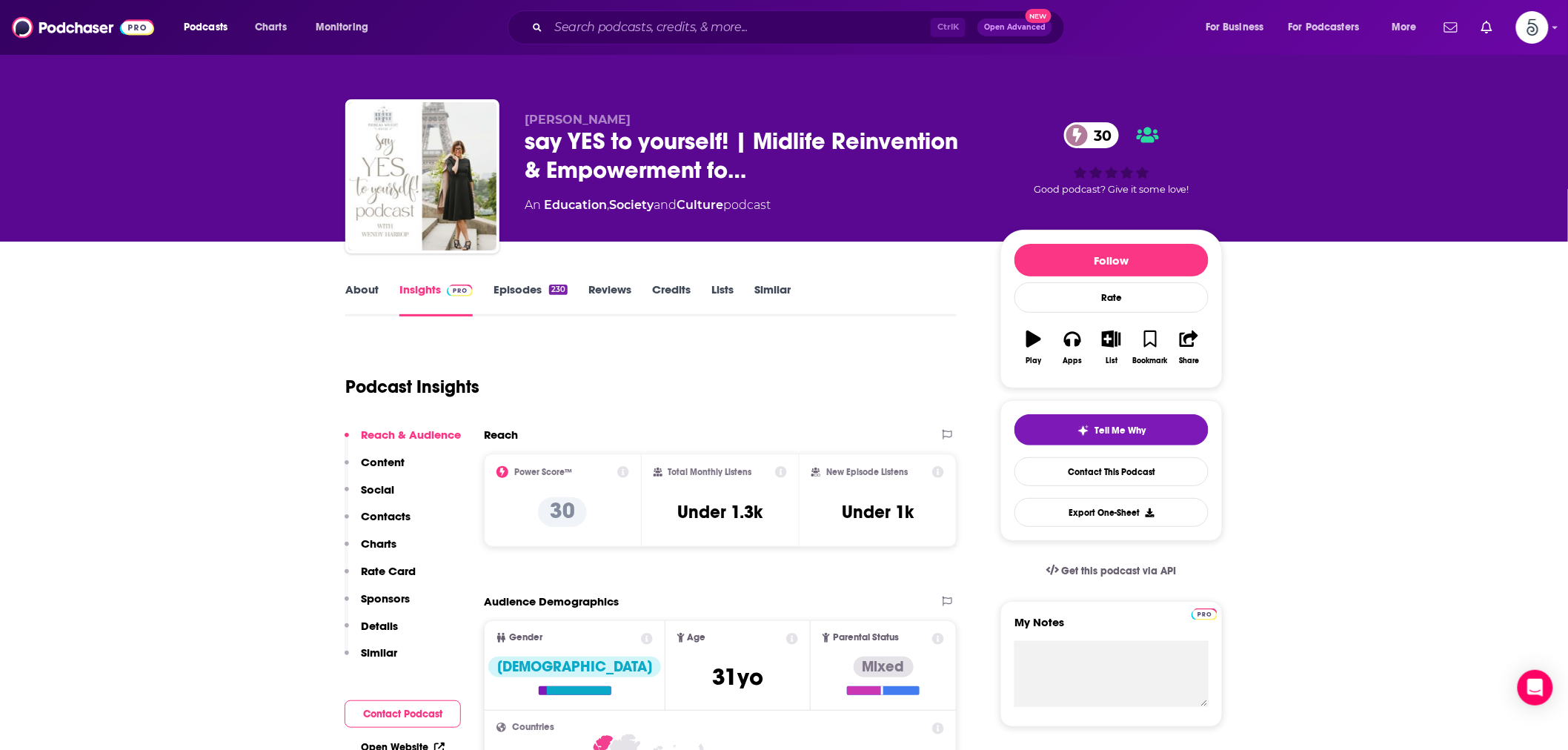
click at [352, 291] on link "About" at bounding box center [362, 299] width 33 height 34
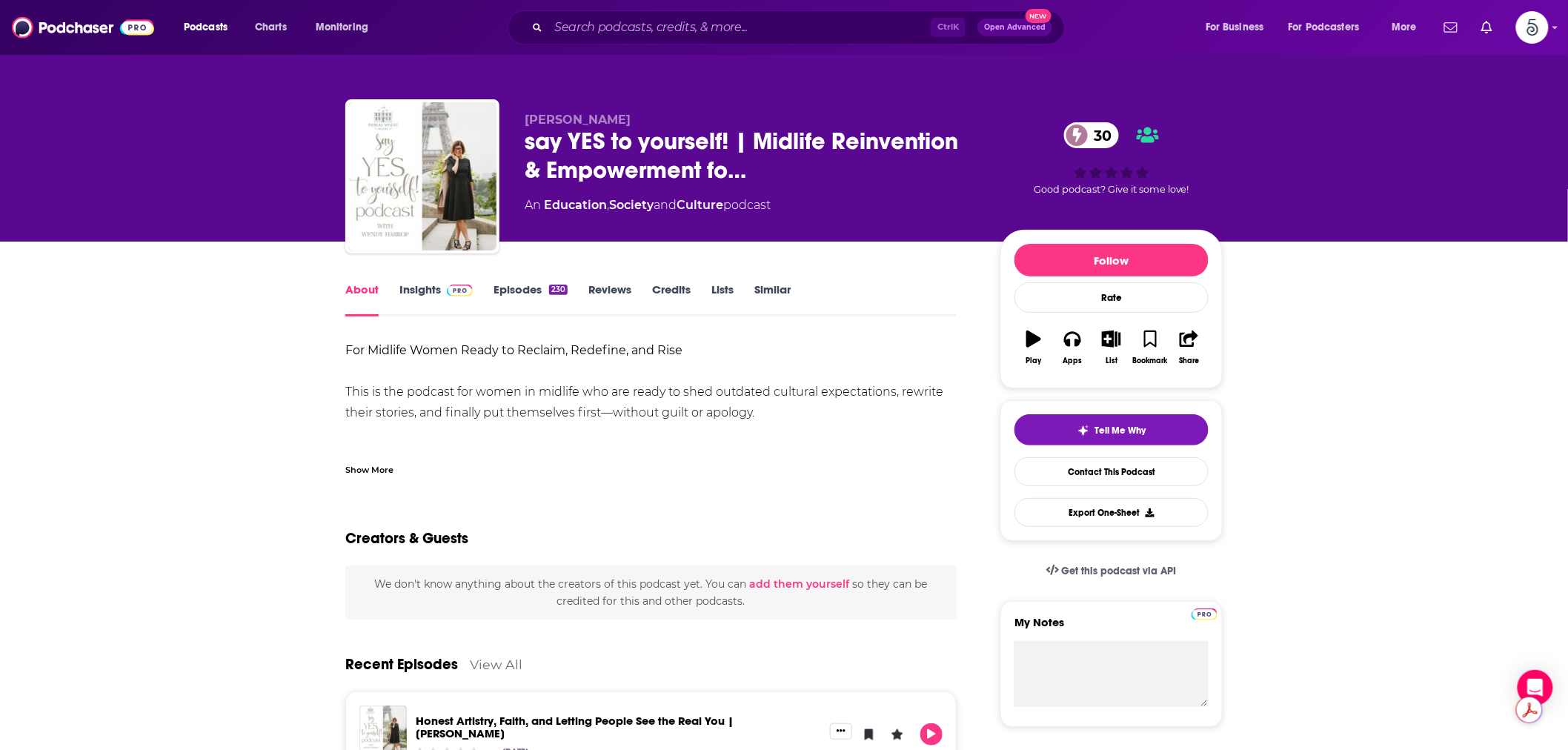
click at [494, 287] on link "Episodes 230" at bounding box center [530, 299] width 74 height 34
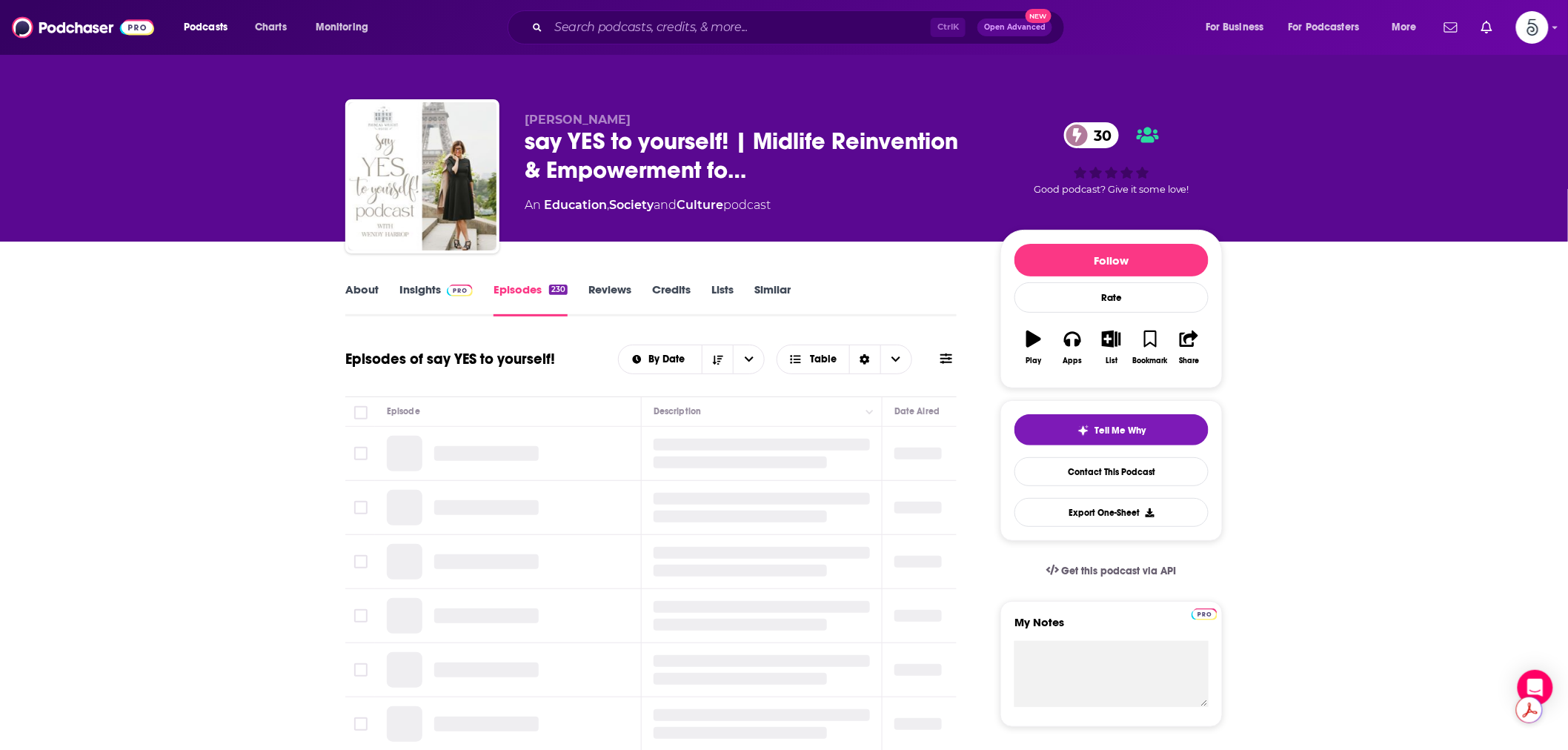
click at [615, 291] on link "Reviews" at bounding box center [610, 299] width 43 height 34
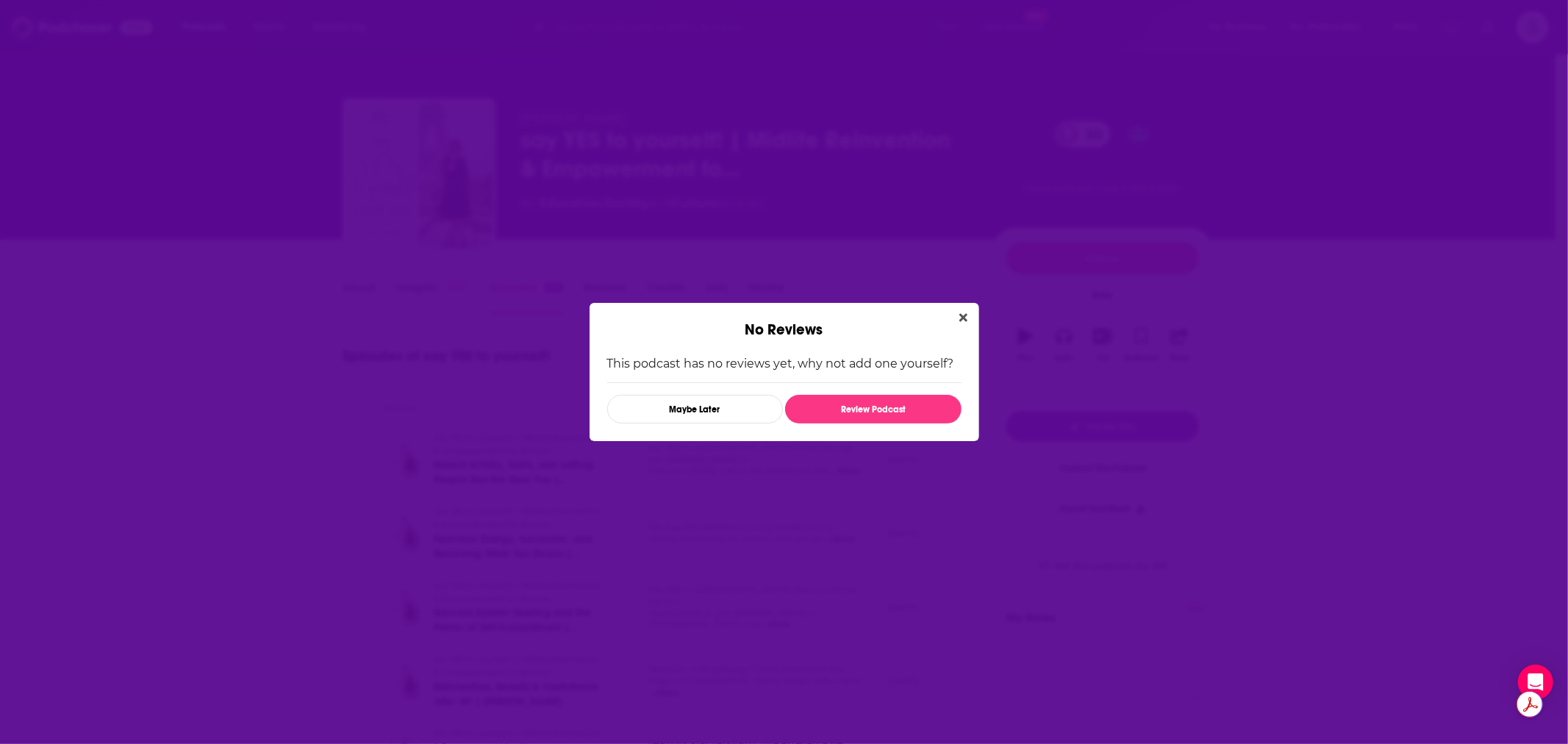
click at [964, 321] on icon "Close" at bounding box center [963, 318] width 8 height 12
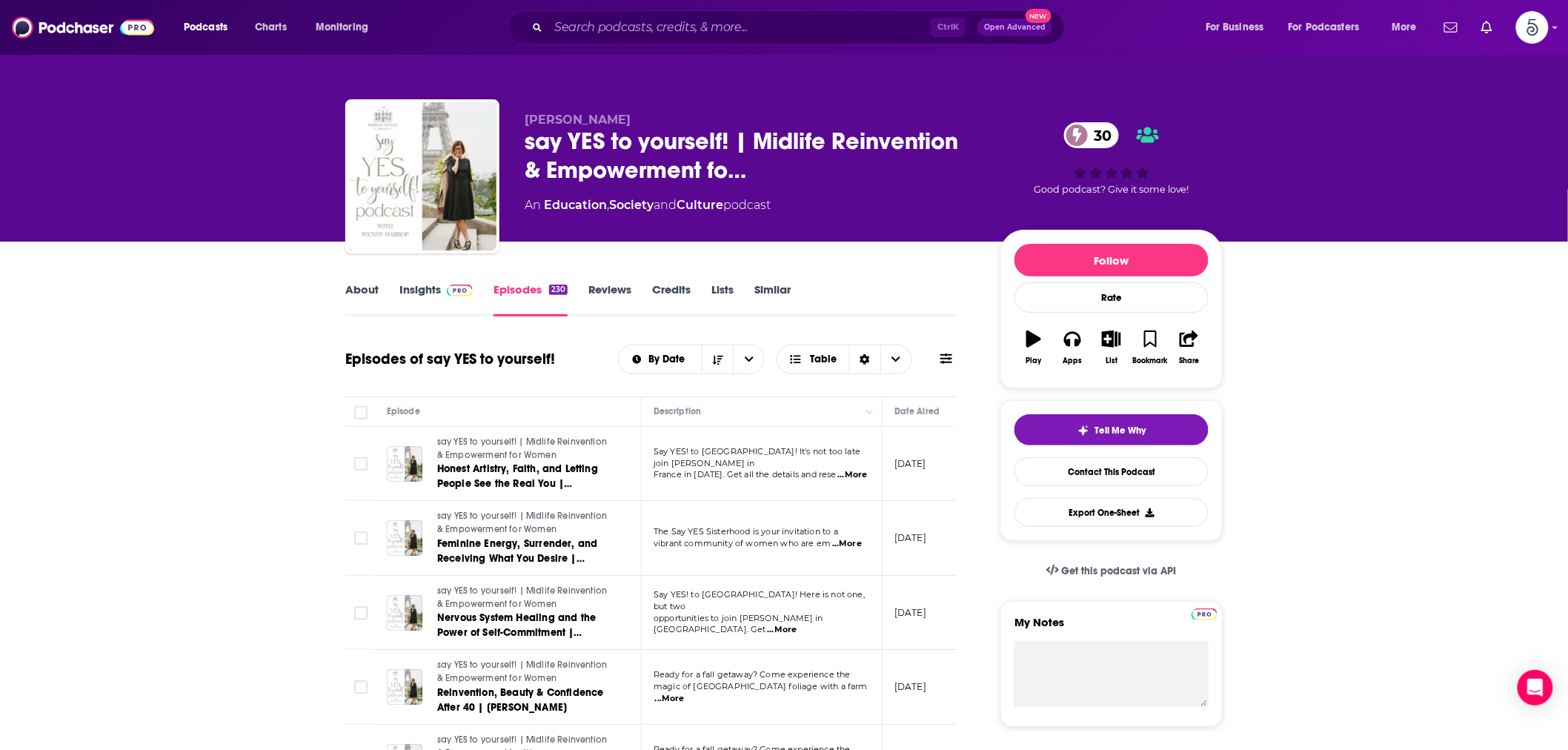
click at [413, 287] on link "Insights" at bounding box center [436, 299] width 73 height 34
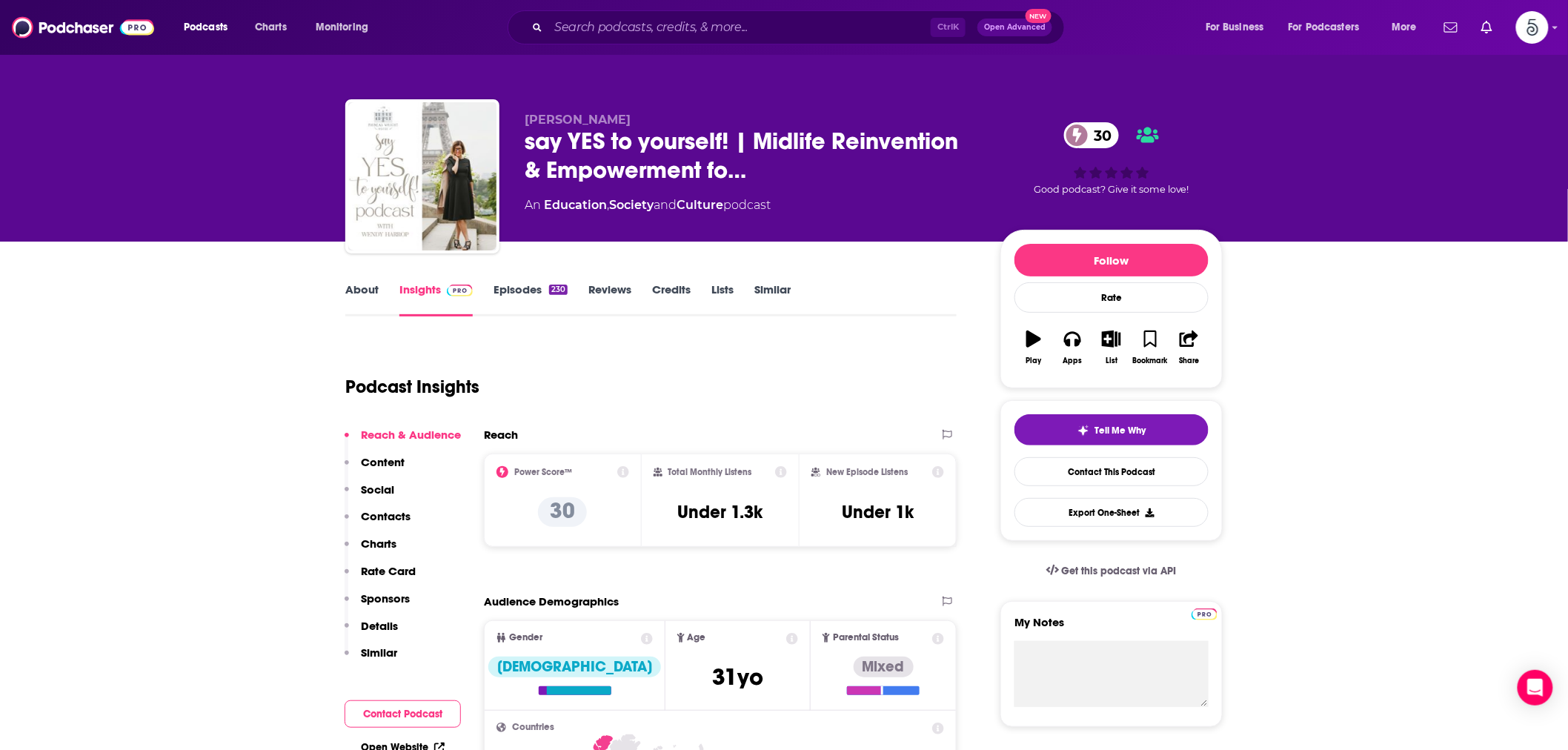
click at [354, 296] on link "About" at bounding box center [362, 299] width 33 height 34
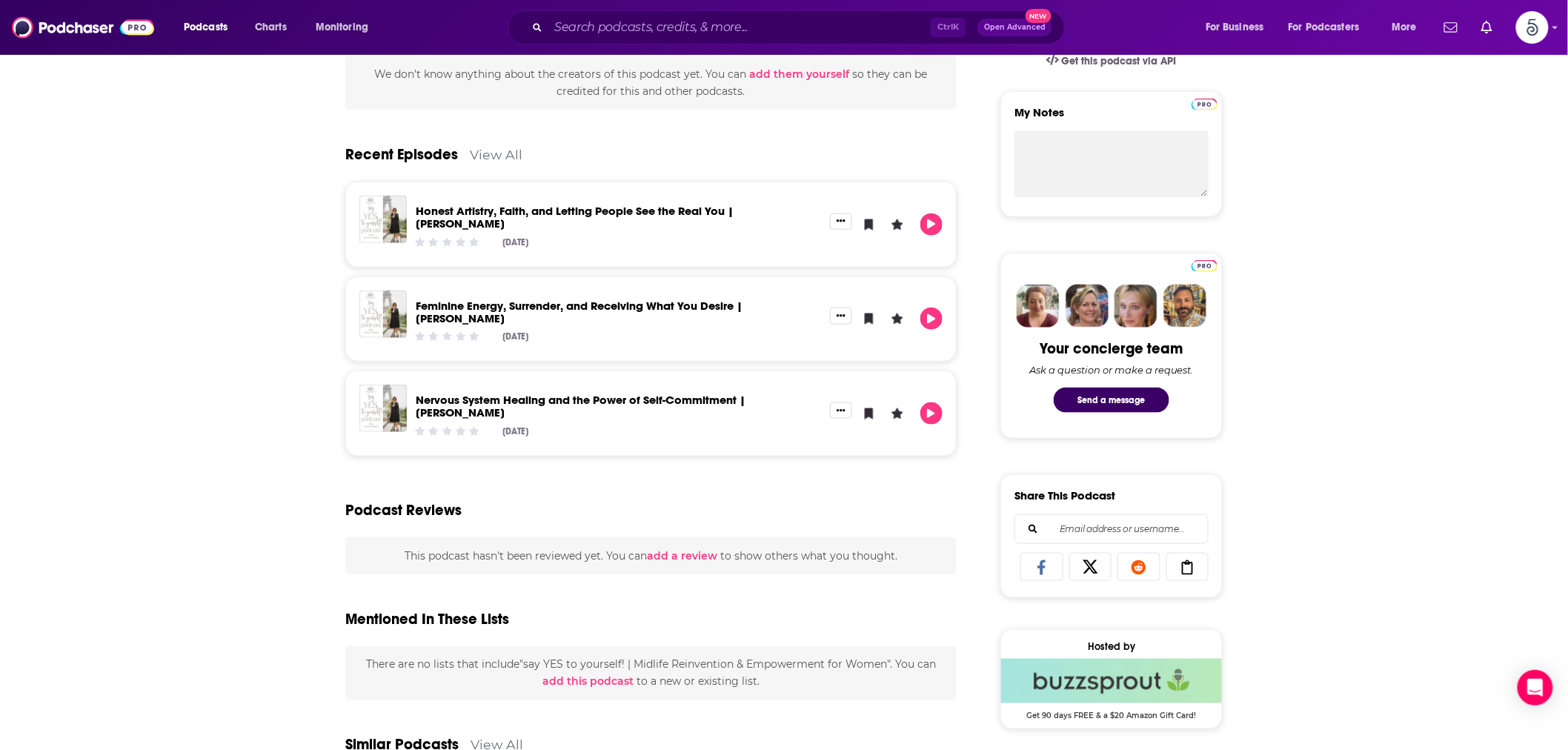
scroll to position [411, 0]
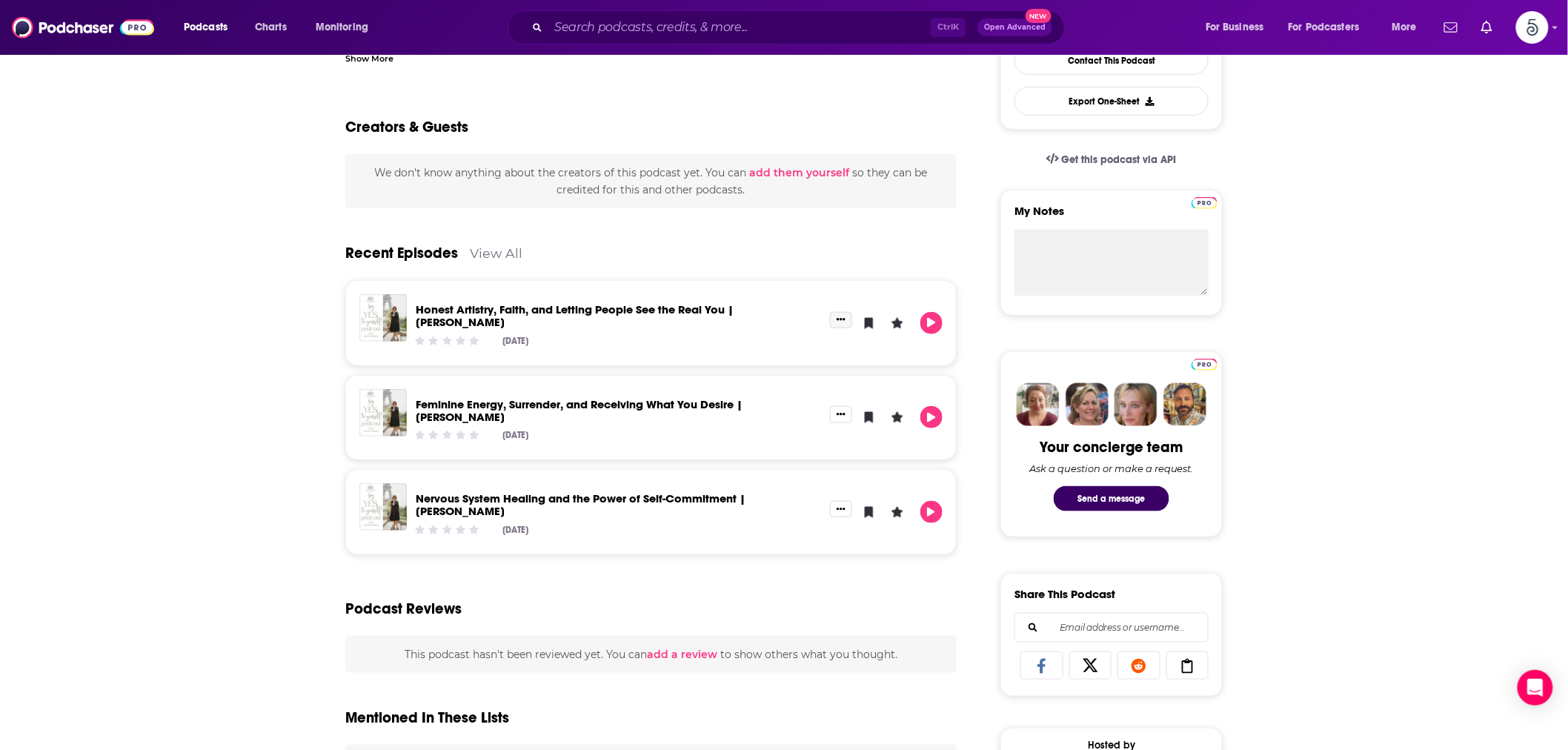
click at [843, 324] on div at bounding box center [841, 323] width 22 height 22
click at [843, 318] on button "Show More Button" at bounding box center [841, 320] width 22 height 16
click at [801, 244] on div "Recent Episodes View All" at bounding box center [651, 244] width 612 height 72
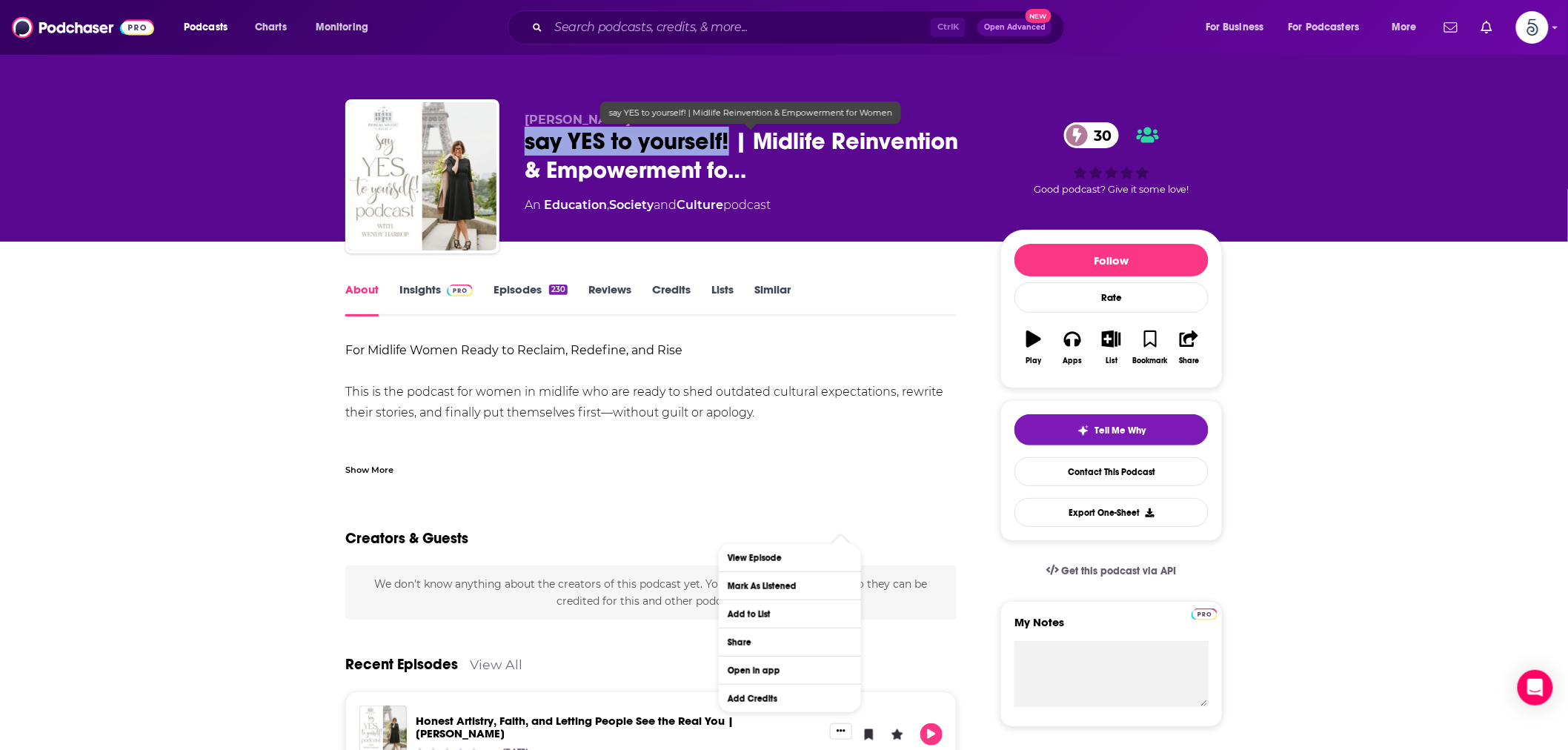
drag, startPoint x: 527, startPoint y: 143, endPoint x: 728, endPoint y: 146, distance: 201.0
click at [728, 146] on span "say YES to yourself! | Midlife Reinvention & Empowerment fo…" at bounding box center [751, 155] width 452 height 58
copy h1 "say YES to yourself!"
